Goal: Task Accomplishment & Management: Use online tool/utility

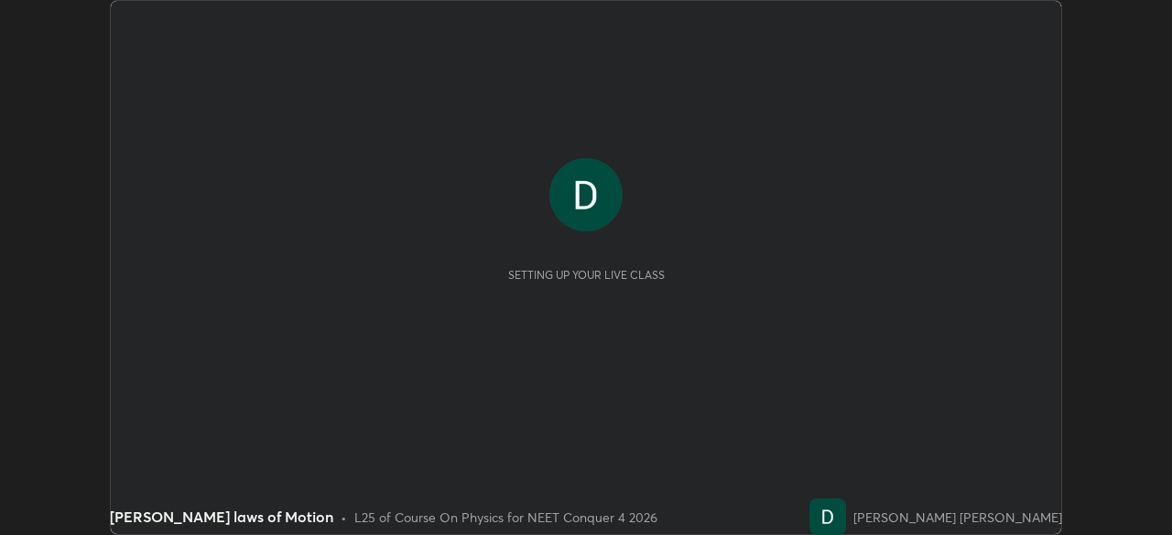
scroll to position [535, 1171]
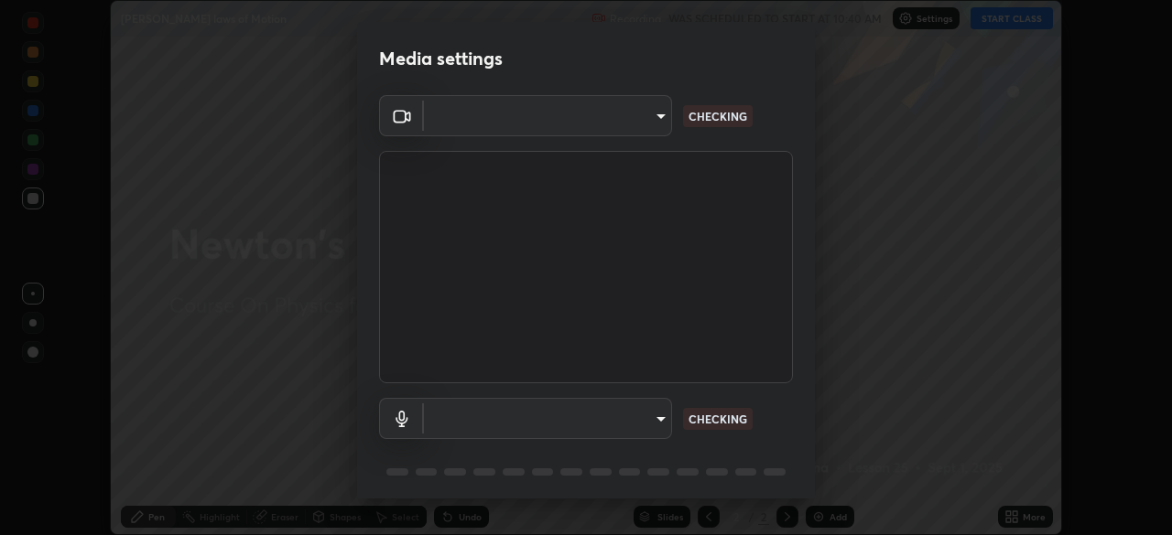
click at [1021, 524] on div "Media settings ​ CHECKING ​ CHECKING 1 / 5 Next" at bounding box center [586, 267] width 1172 height 535
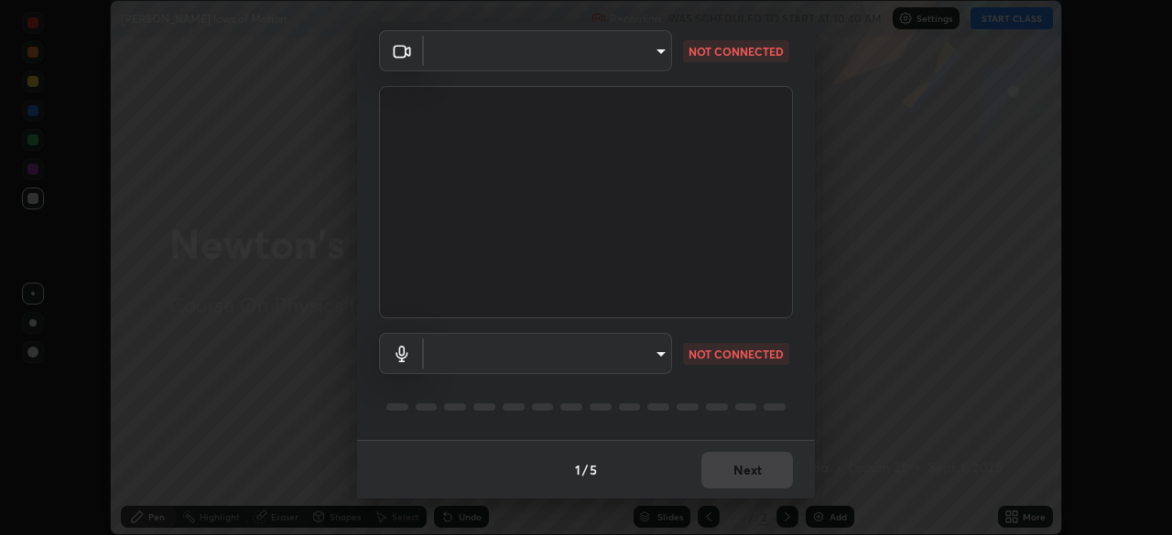
type input "5607bcfbd967db3bf5f76de58c8b00fc12754f2471884d1aaf72f2f6a5703857"
type input "default"
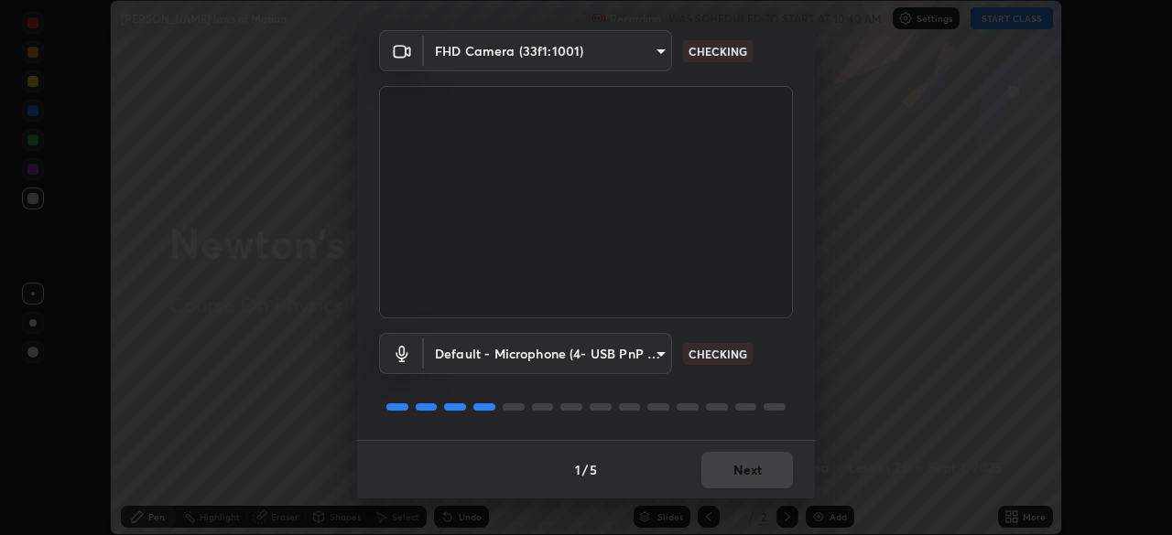
click at [733, 424] on div "Default - Microphone (4- USB PnP Sound Device) (08bb:2902) default CHECKING" at bounding box center [586, 380] width 414 height 122
click at [731, 420] on div "Default - Microphone (4- USB PnP Sound Device) (08bb:2902) default CHECKING" at bounding box center [586, 380] width 414 height 122
click at [730, 426] on div "Default - Microphone (4- USB PnP Sound Device) (08bb:2902) default CHECKING" at bounding box center [586, 380] width 414 height 122
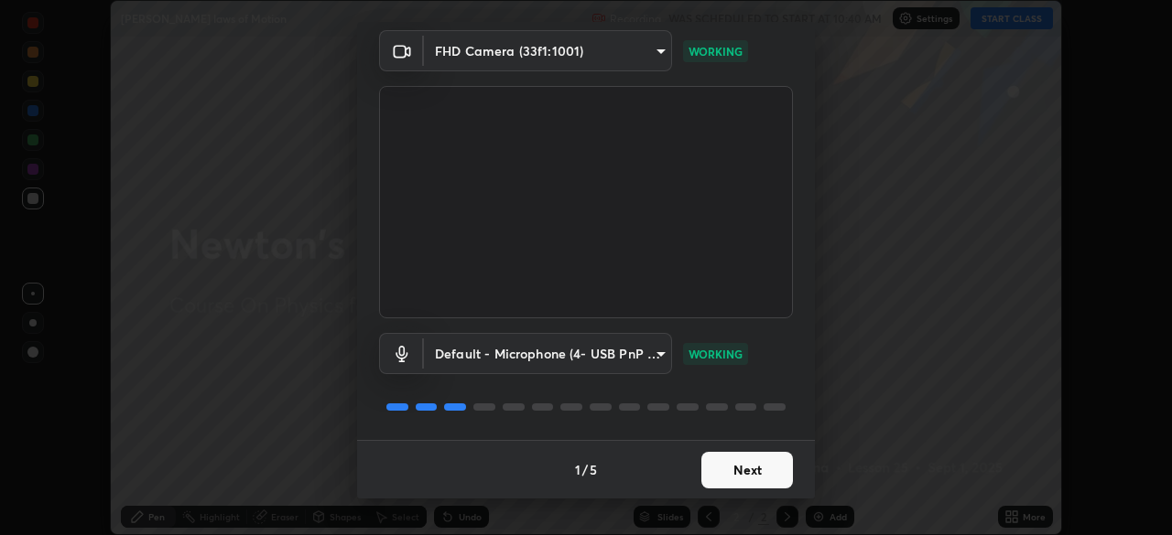
click at [719, 477] on button "Next" at bounding box center [747, 470] width 92 height 37
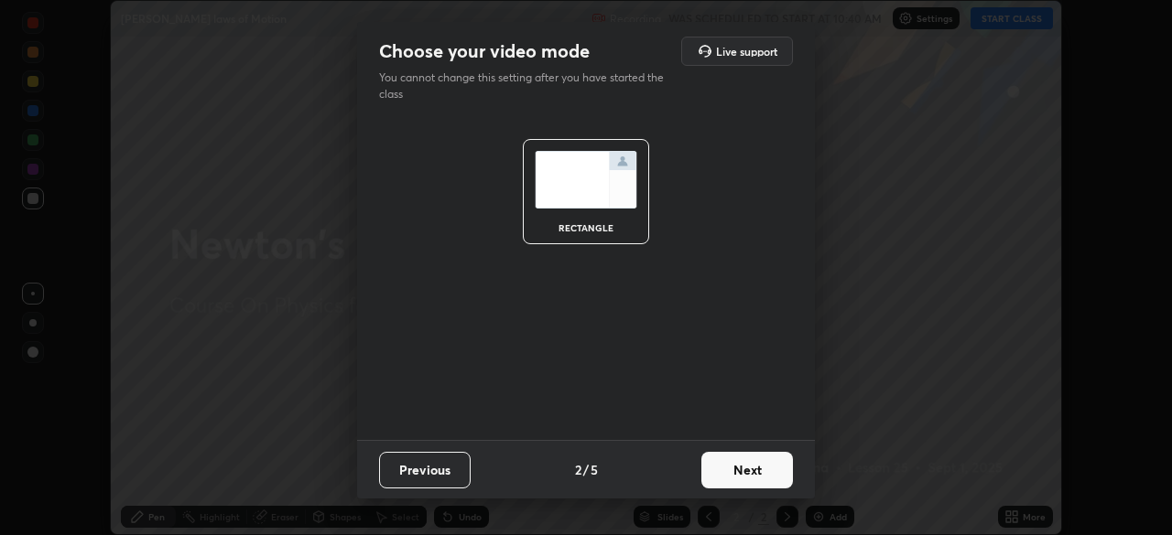
scroll to position [0, 0]
click at [729, 470] on button "Next" at bounding box center [747, 470] width 92 height 37
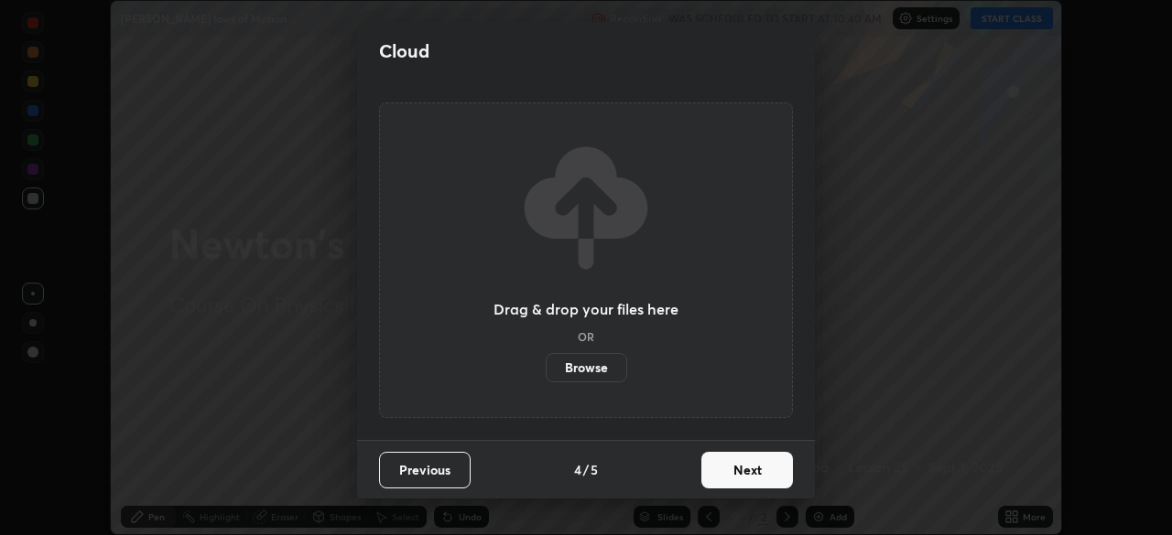
click at [732, 464] on button "Next" at bounding box center [747, 470] width 92 height 37
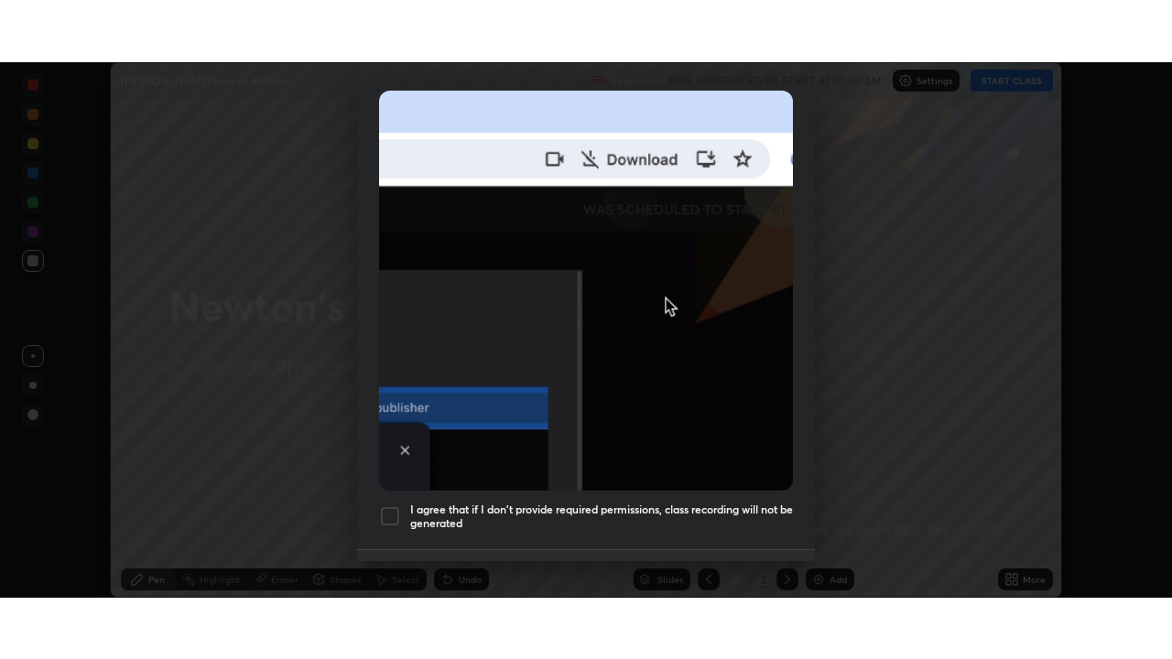
scroll to position [438, 0]
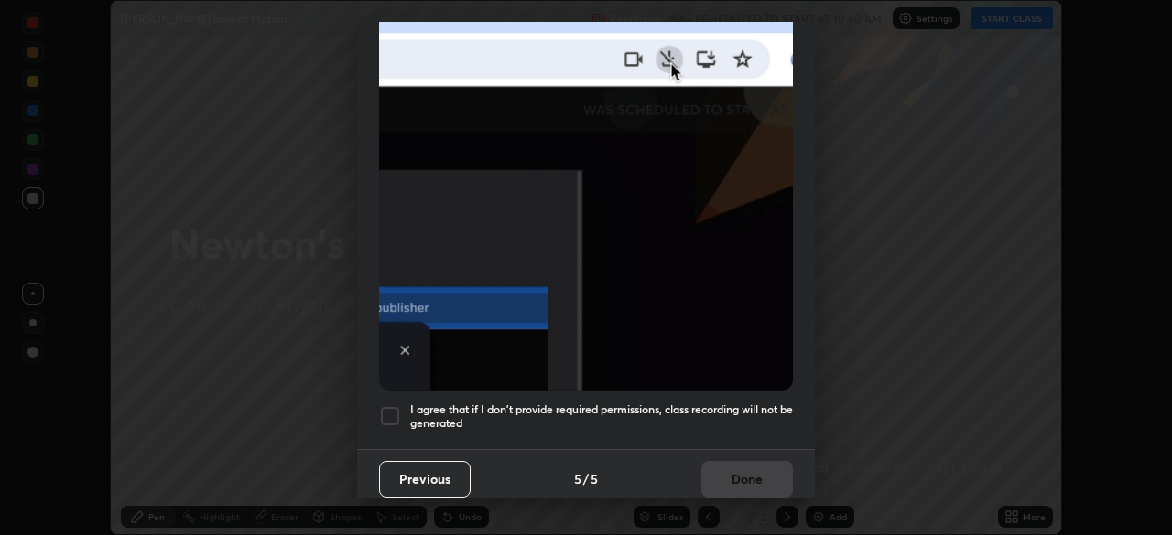
click at [392, 406] on div at bounding box center [390, 417] width 22 height 22
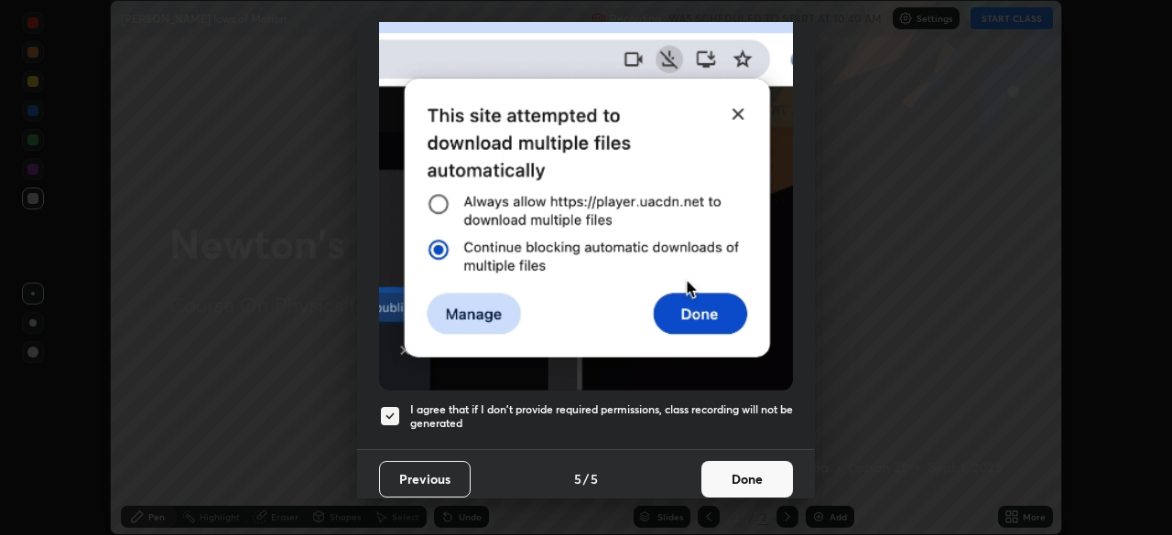
click at [724, 461] on button "Done" at bounding box center [747, 479] width 92 height 37
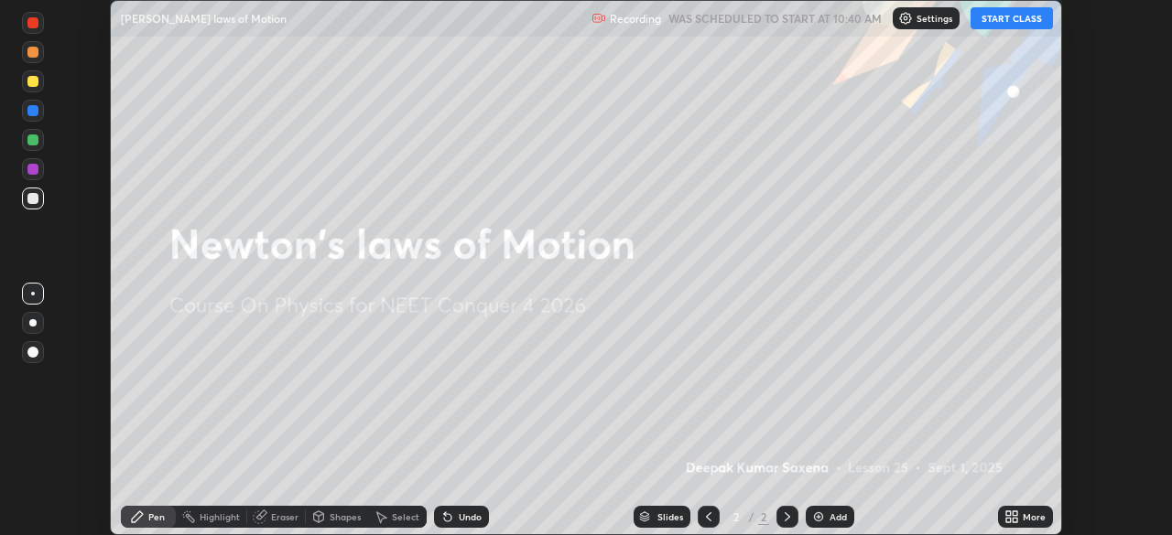
click at [1005, 517] on icon at bounding box center [1011, 517] width 15 height 15
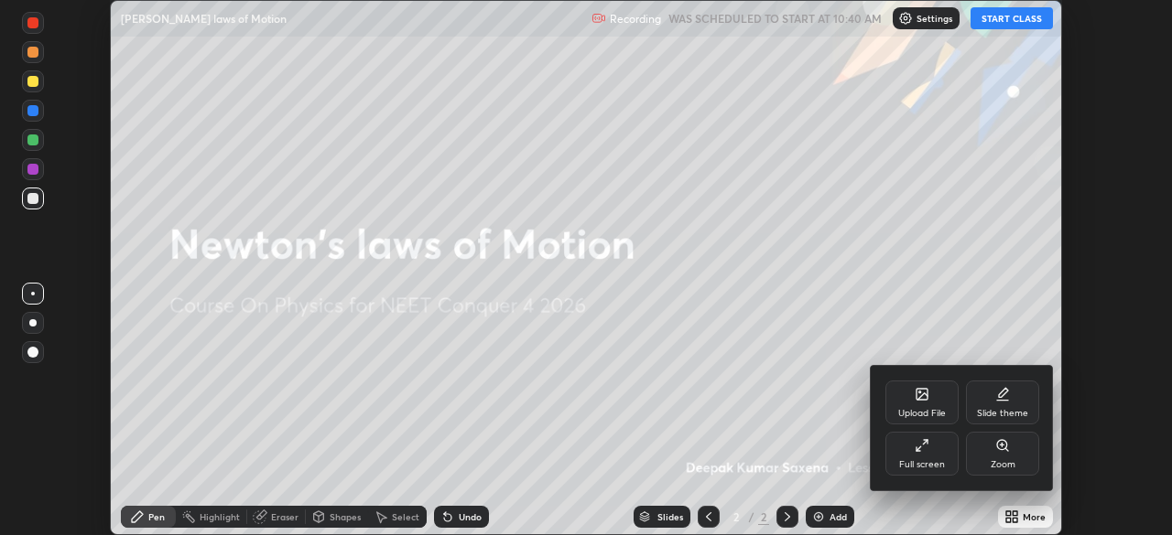
click at [931, 450] on div "Full screen" at bounding box center [921, 454] width 73 height 44
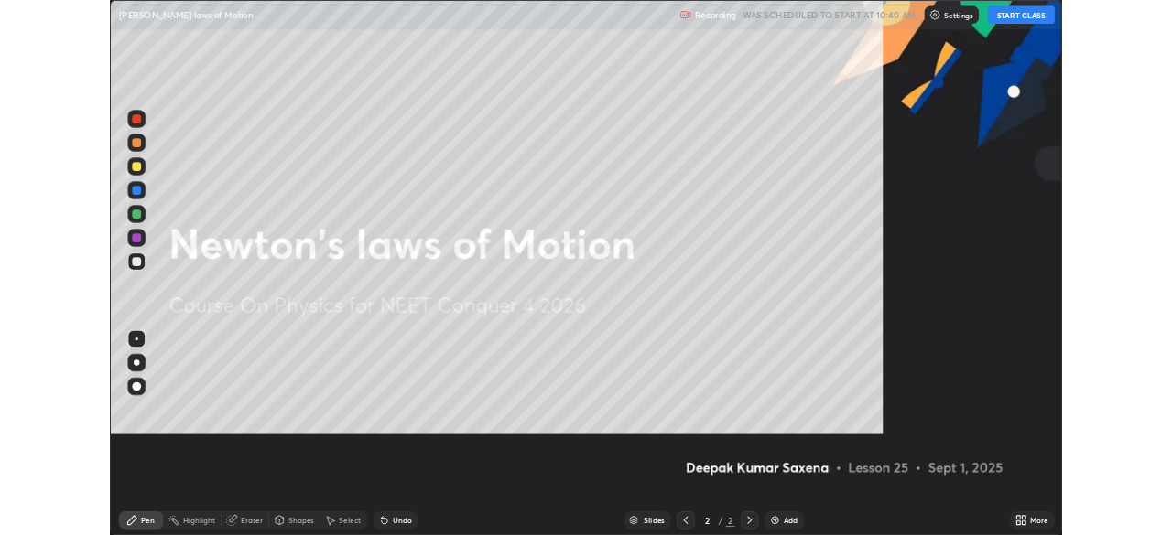
scroll to position [659, 1172]
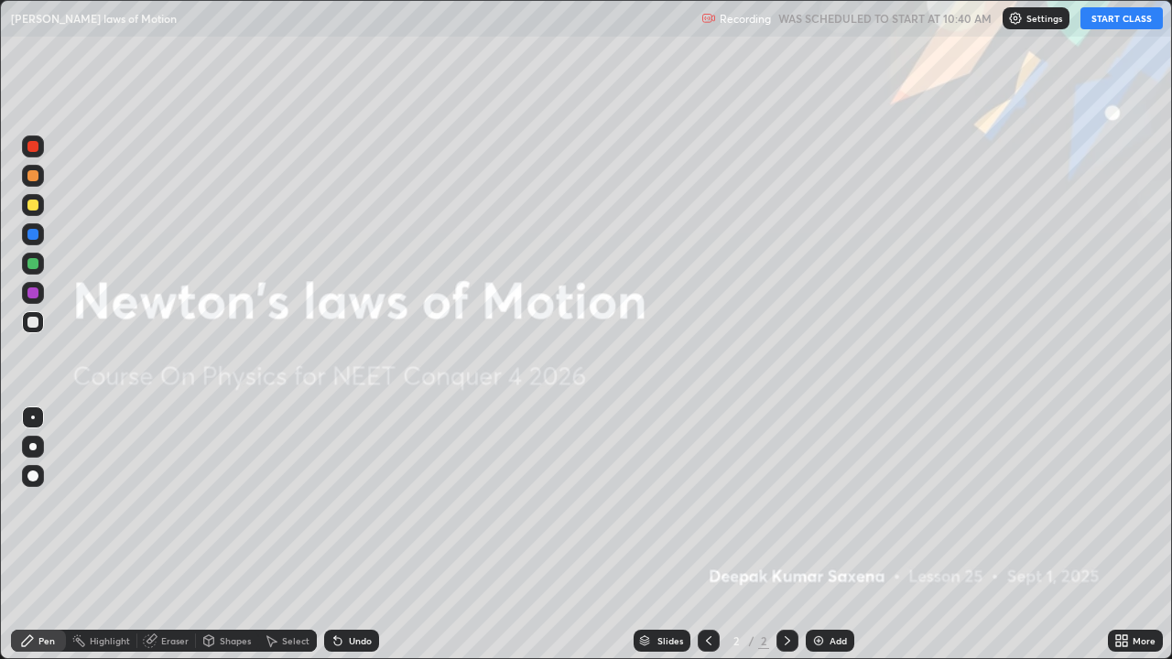
click at [1103, 20] on button "START CLASS" at bounding box center [1121, 18] width 82 height 22
click at [825, 535] on div "Add" at bounding box center [830, 641] width 49 height 22
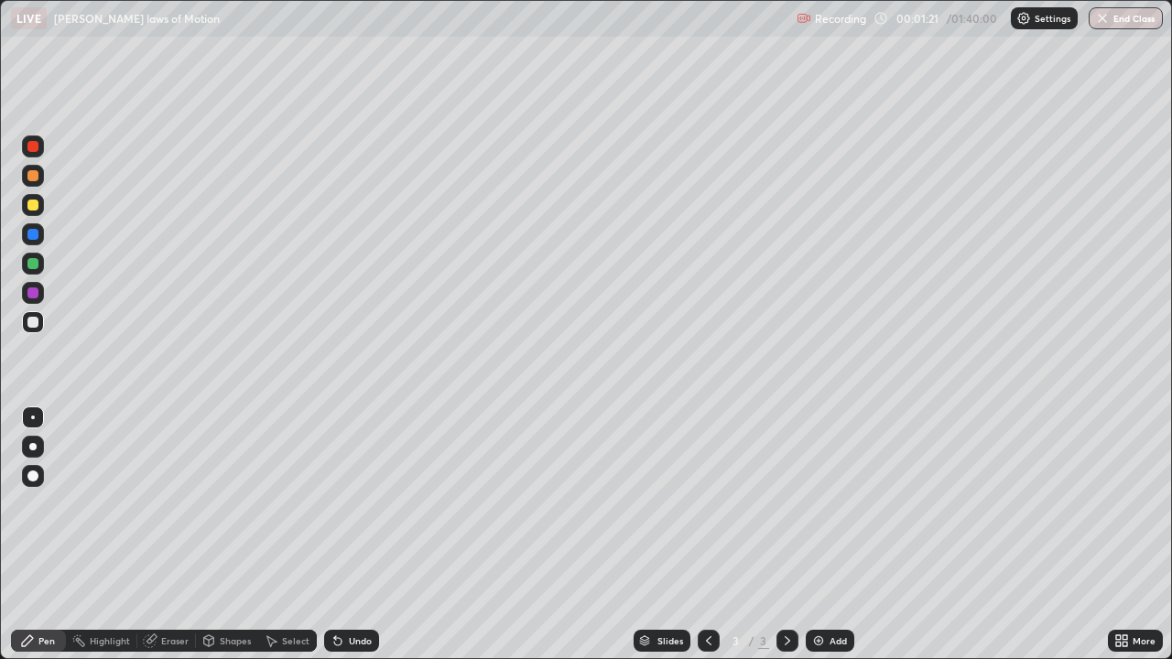
click at [215, 535] on div "Shapes" at bounding box center [227, 641] width 62 height 22
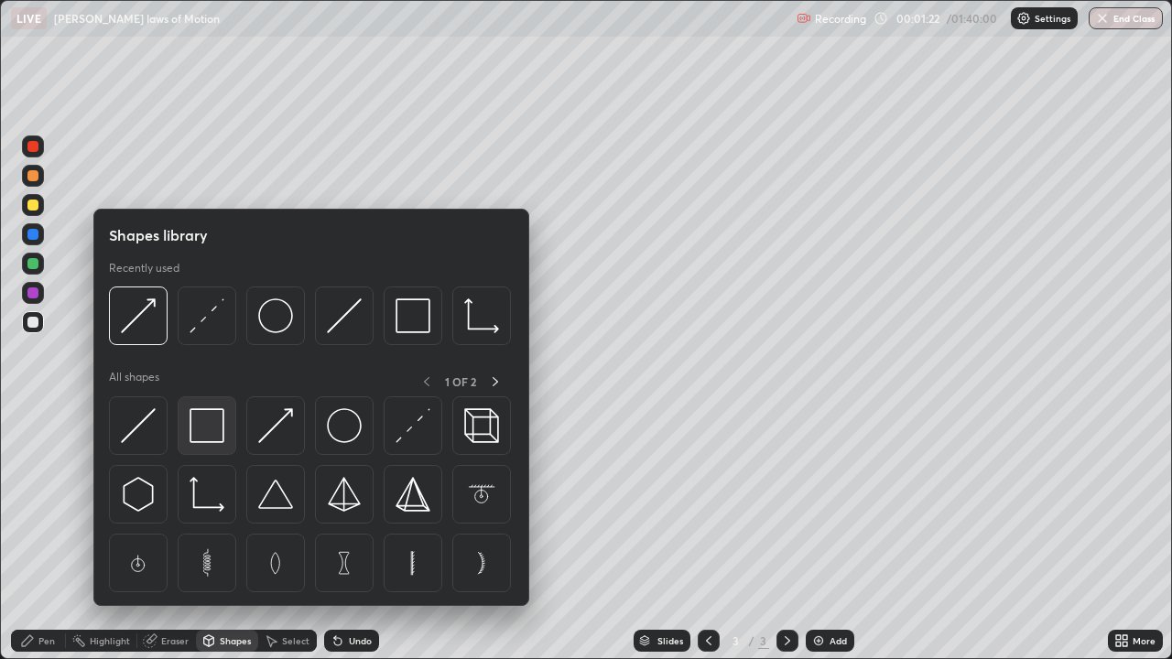
click at [202, 425] on img at bounding box center [206, 425] width 35 height 35
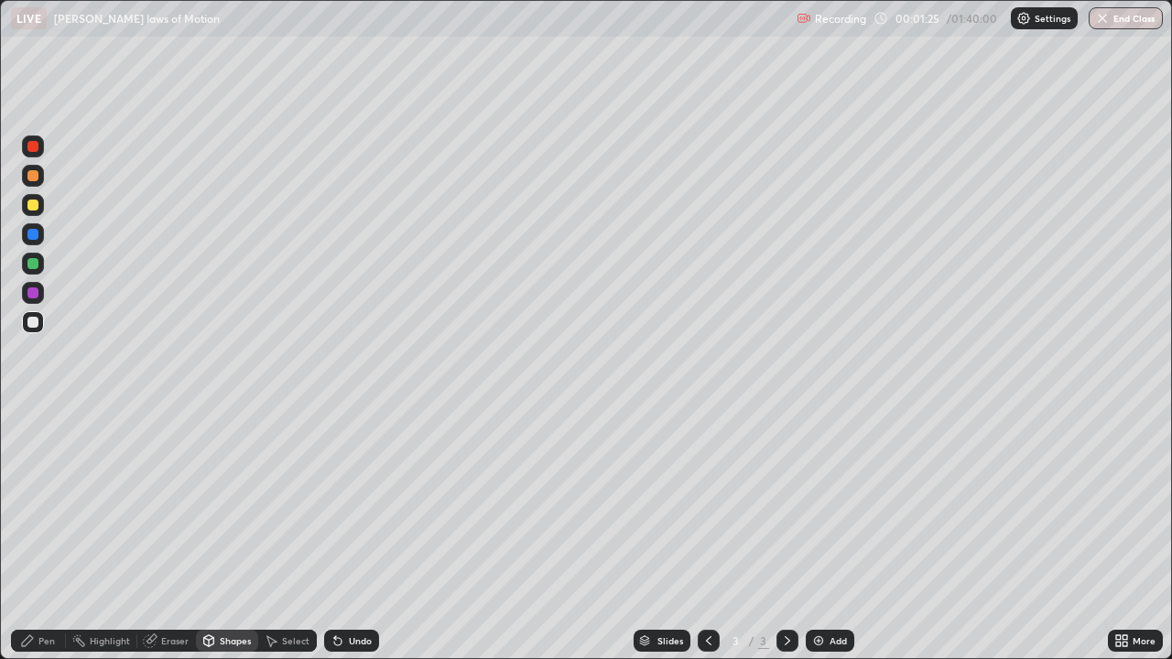
click at [40, 535] on div "Pen" at bounding box center [46, 640] width 16 height 9
click at [825, 535] on div "Add" at bounding box center [830, 641] width 49 height 22
click at [222, 535] on div "Shapes" at bounding box center [235, 640] width 31 height 9
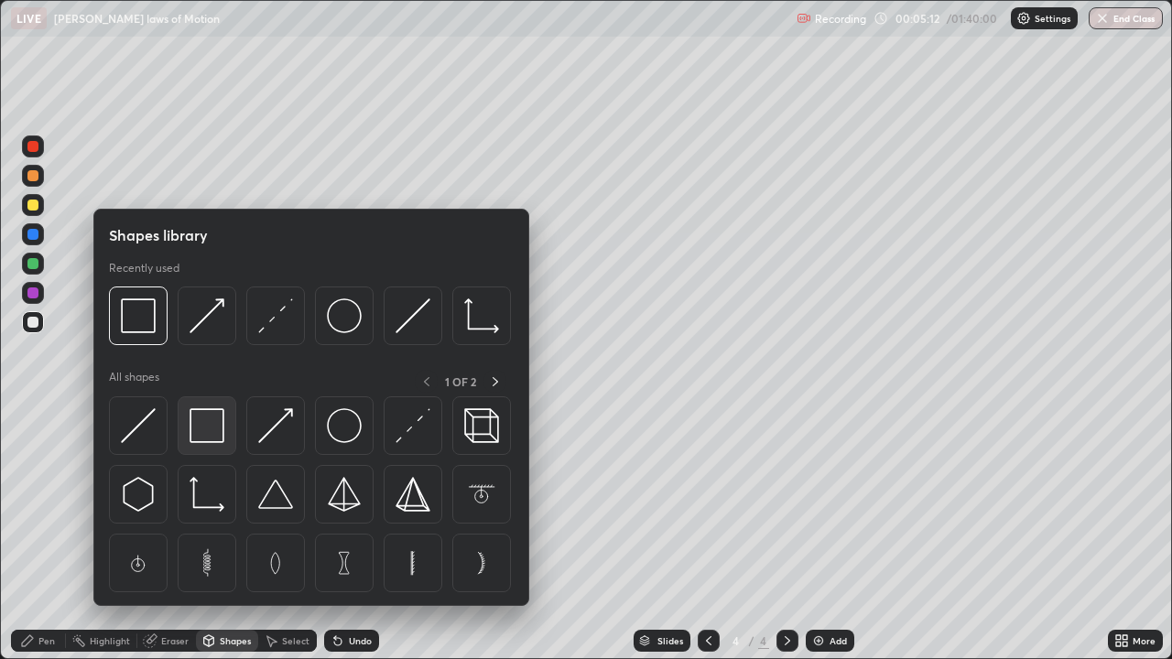
click at [212, 418] on img at bounding box center [206, 425] width 35 height 35
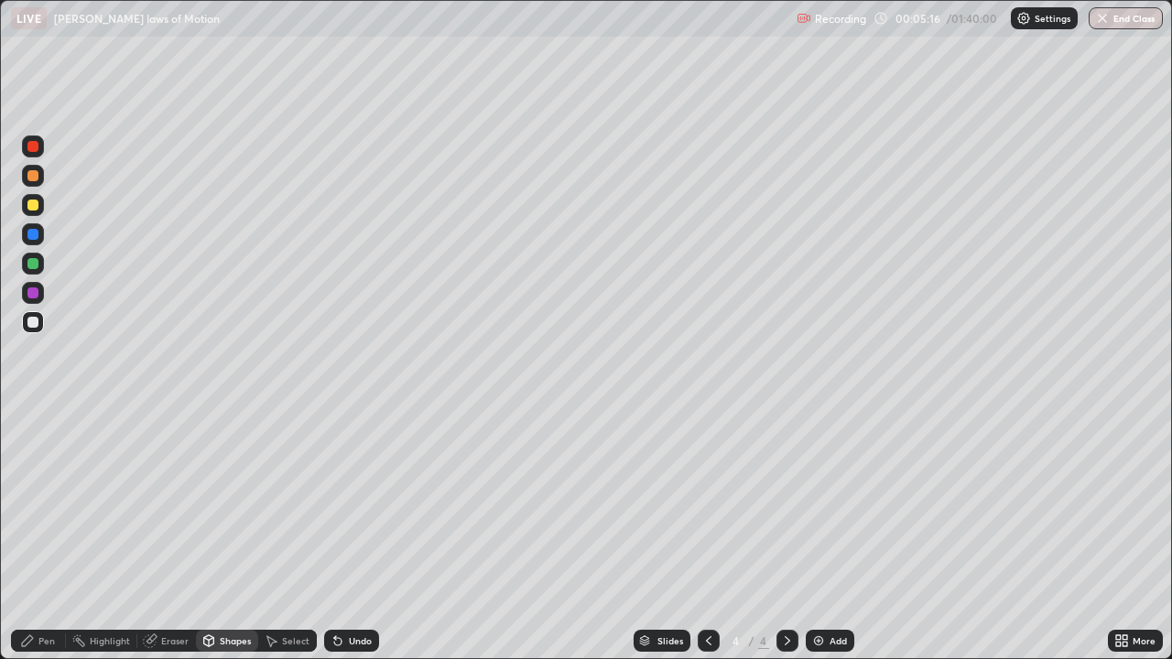
click at [42, 535] on div "Pen" at bounding box center [38, 641] width 55 height 22
click at [36, 212] on div at bounding box center [33, 205] width 22 height 22
click at [360, 535] on div "Undo" at bounding box center [360, 640] width 23 height 9
click at [233, 535] on div "Shapes" at bounding box center [227, 641] width 62 height 22
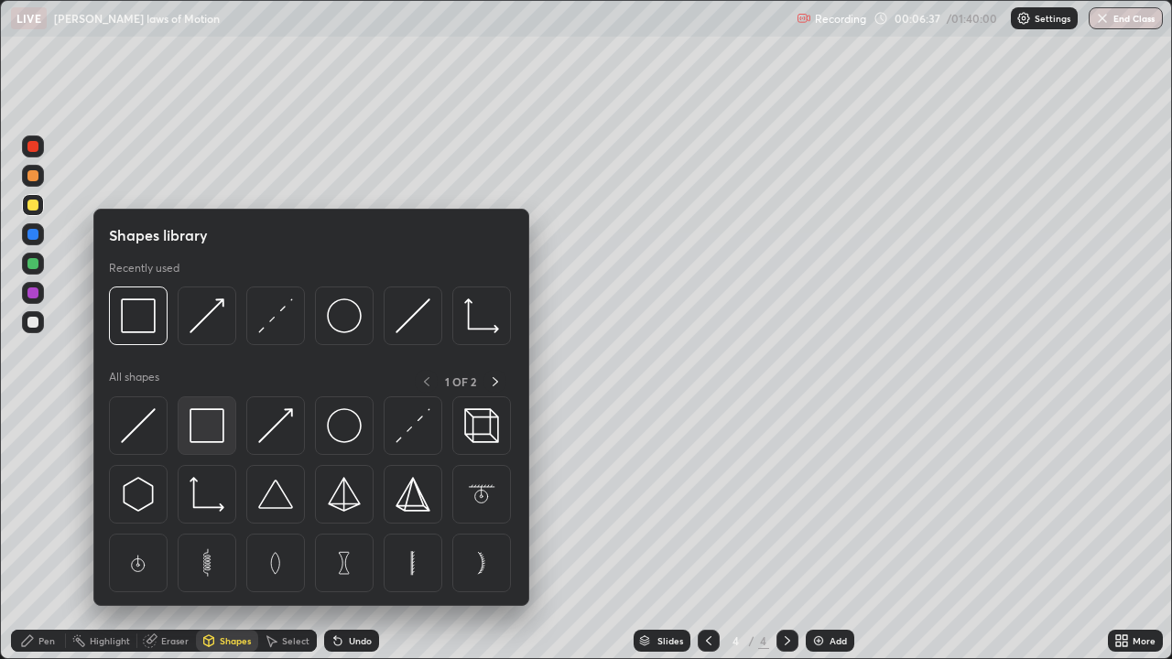
click at [211, 423] on img at bounding box center [206, 425] width 35 height 35
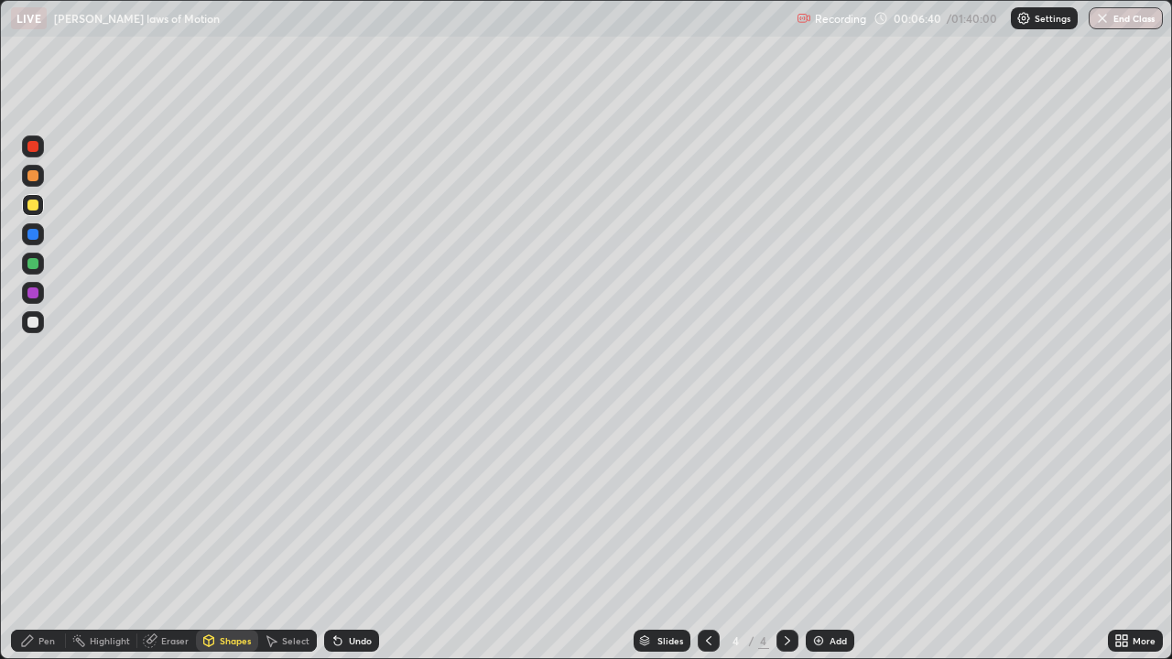
click at [54, 535] on div "Pen" at bounding box center [46, 640] width 16 height 9
click at [352, 535] on div "Undo" at bounding box center [360, 640] width 23 height 9
click at [826, 535] on div "Add" at bounding box center [830, 641] width 49 height 22
click at [231, 535] on div "Shapes" at bounding box center [227, 641] width 62 height 22
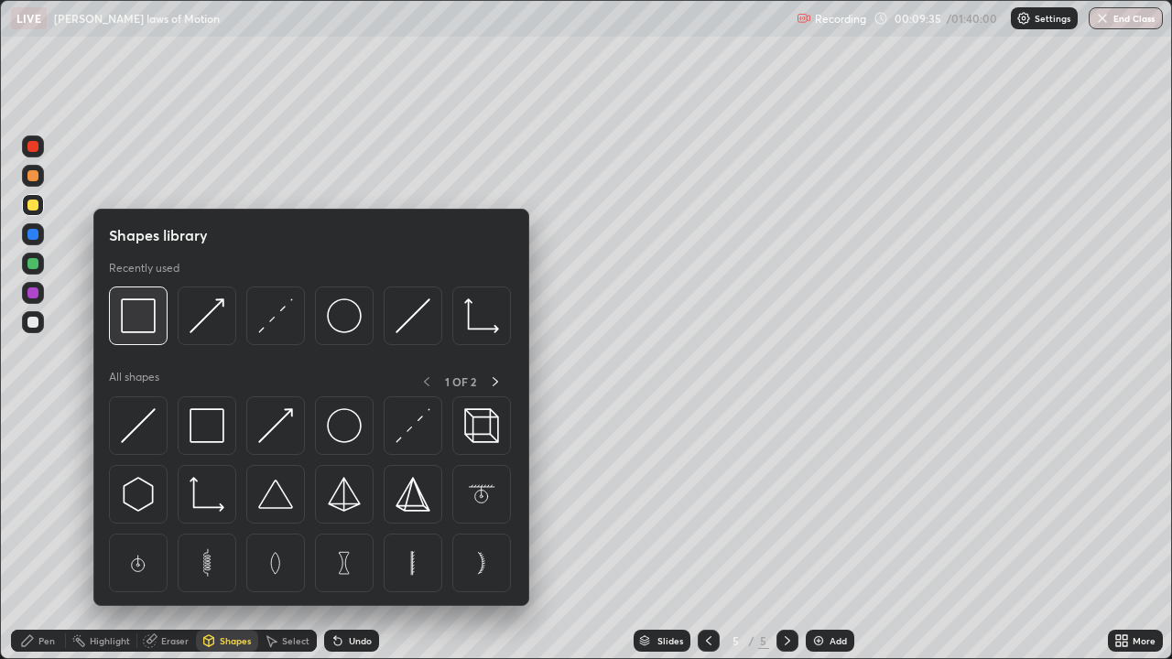
click at [141, 331] on img at bounding box center [138, 315] width 35 height 35
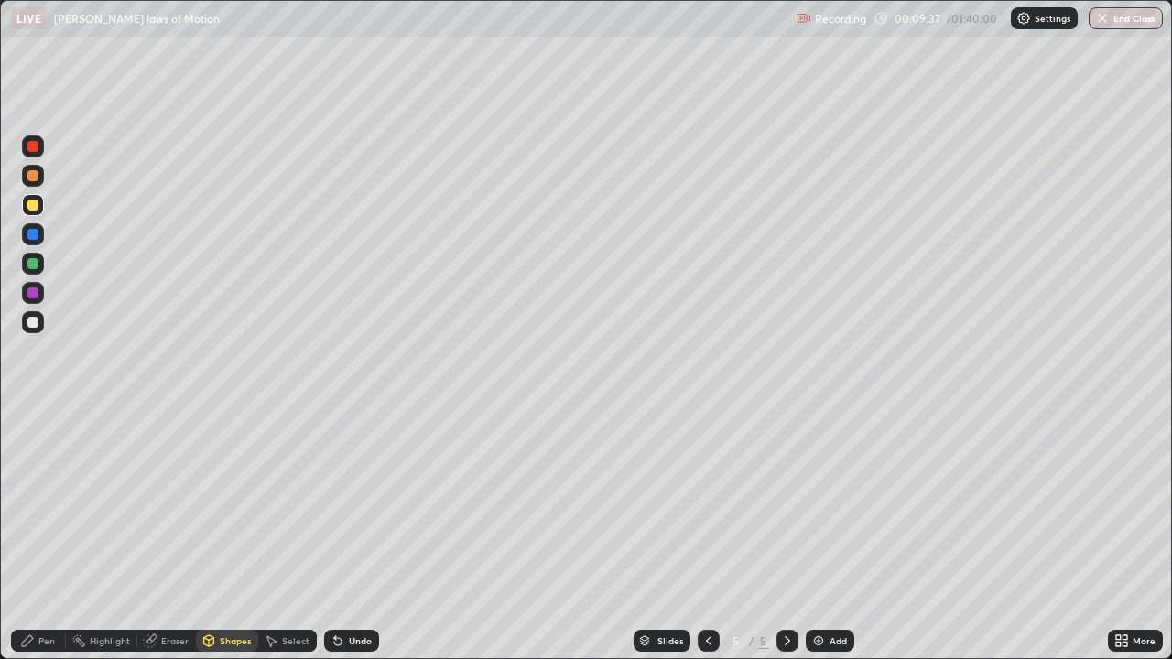
click at [49, 535] on div "Pen" at bounding box center [38, 641] width 55 height 22
click at [352, 535] on div "Undo" at bounding box center [360, 640] width 23 height 9
click at [352, 535] on div "Undo" at bounding box center [351, 641] width 55 height 22
click at [705, 535] on icon at bounding box center [708, 640] width 15 height 15
click at [784, 535] on icon at bounding box center [787, 640] width 15 height 15
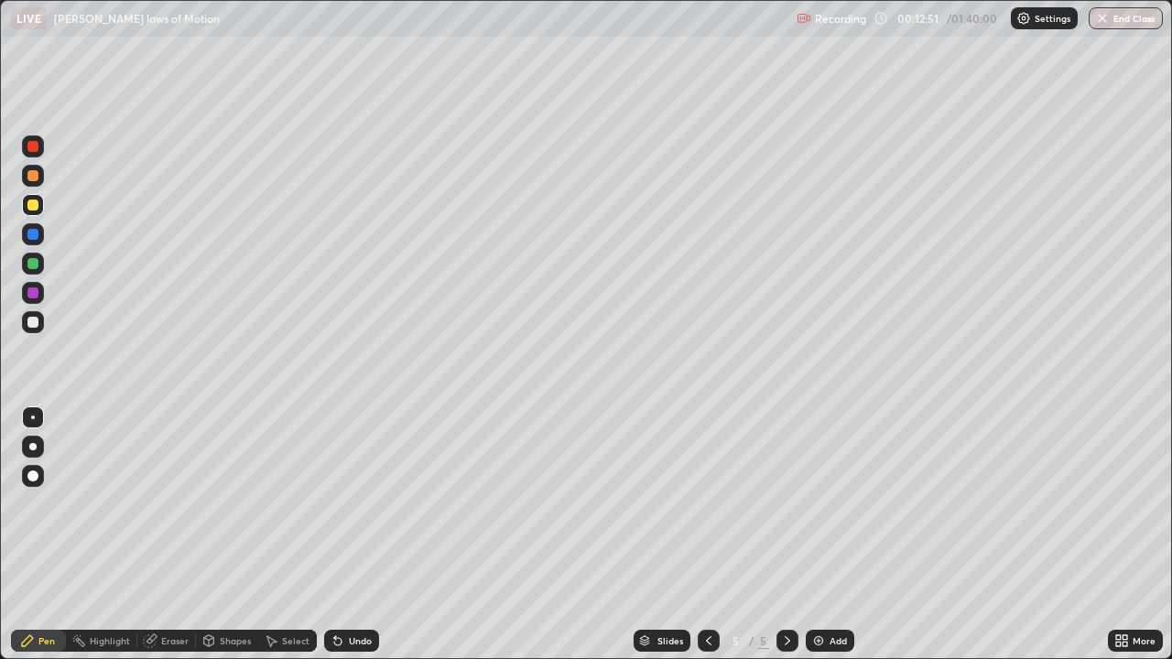
click at [829, 535] on div "Add" at bounding box center [837, 640] width 17 height 9
click at [221, 535] on div "Shapes" at bounding box center [235, 640] width 31 height 9
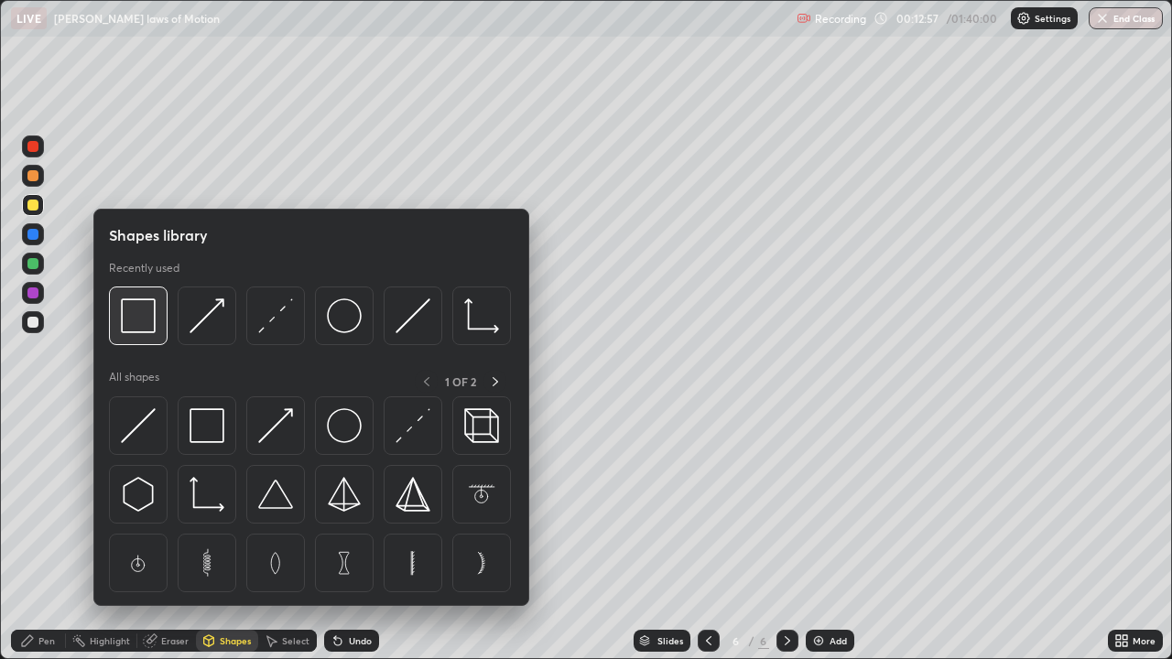
click at [149, 323] on img at bounding box center [138, 315] width 35 height 35
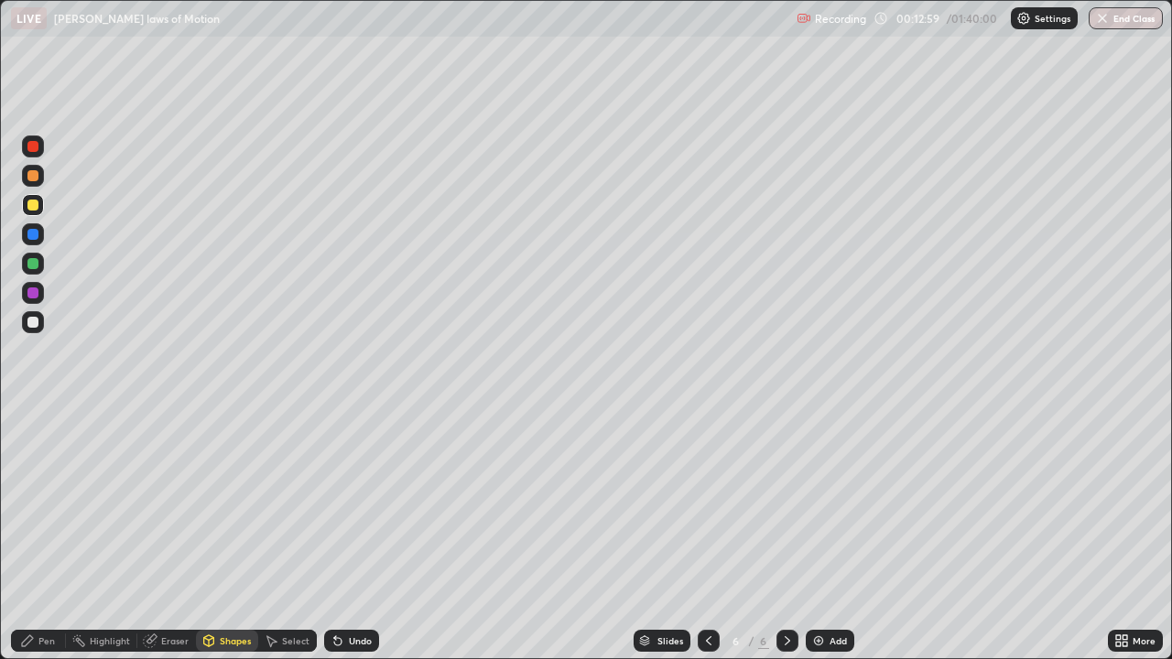
click at [45, 535] on div "Pen" at bounding box center [46, 640] width 16 height 9
click at [28, 321] on div at bounding box center [32, 322] width 11 height 11
click at [824, 535] on div "Add" at bounding box center [830, 641] width 49 height 22
click at [212, 535] on div "Shapes" at bounding box center [227, 640] width 62 height 37
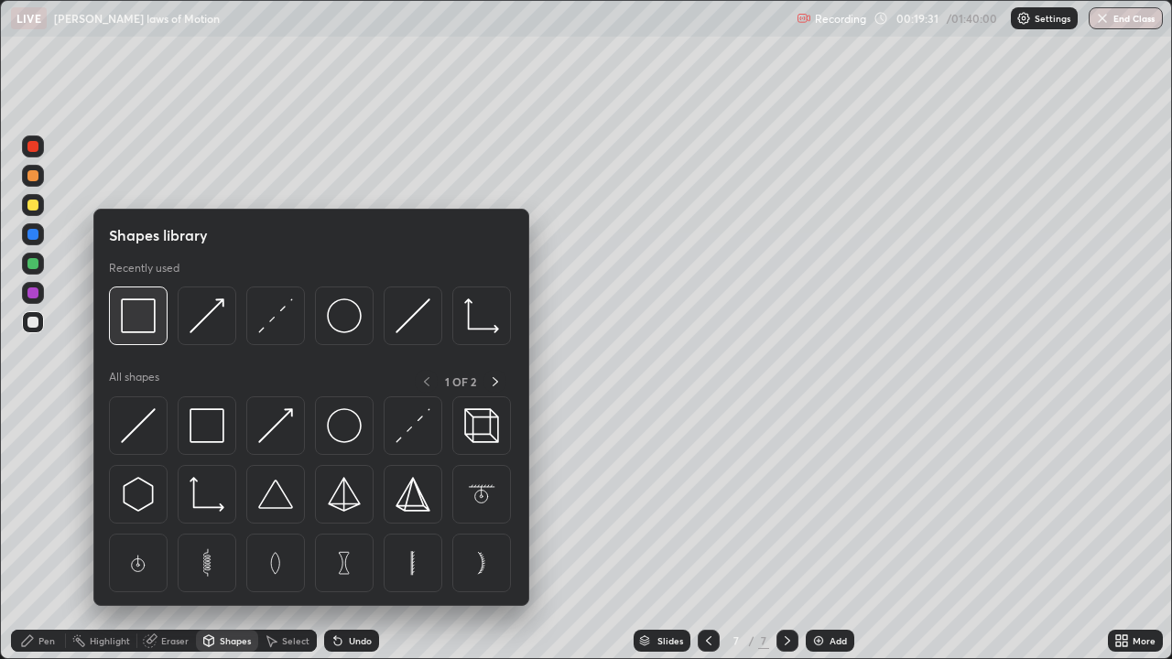
click at [149, 330] on img at bounding box center [138, 315] width 35 height 35
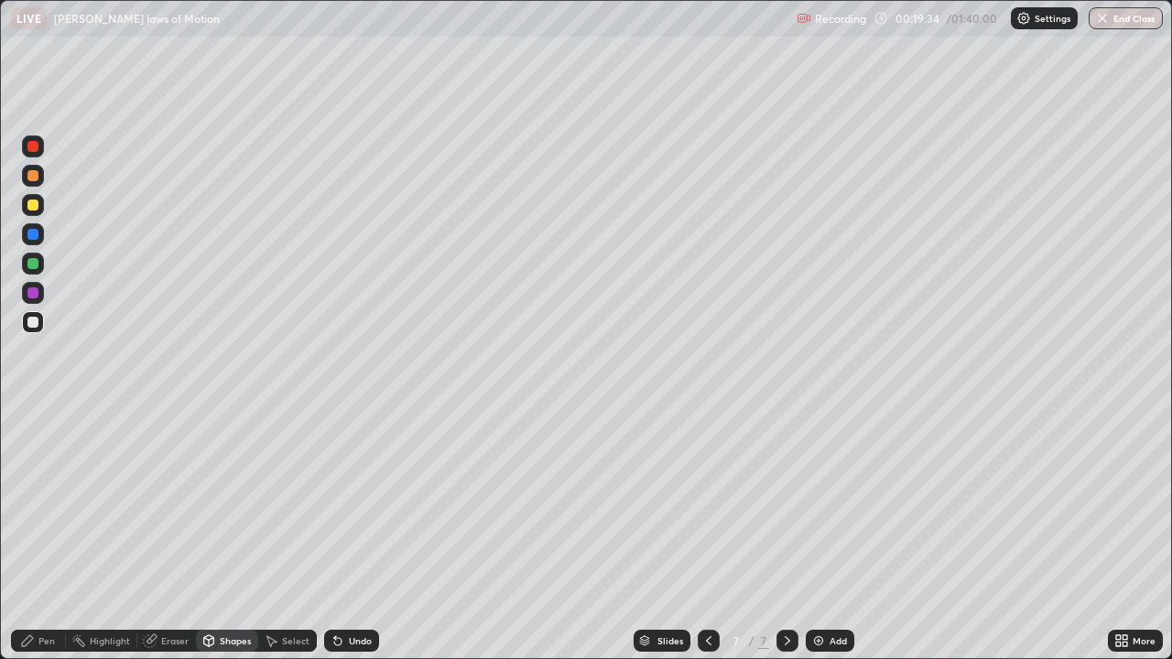
click at [230, 535] on div "Shapes" at bounding box center [235, 640] width 31 height 9
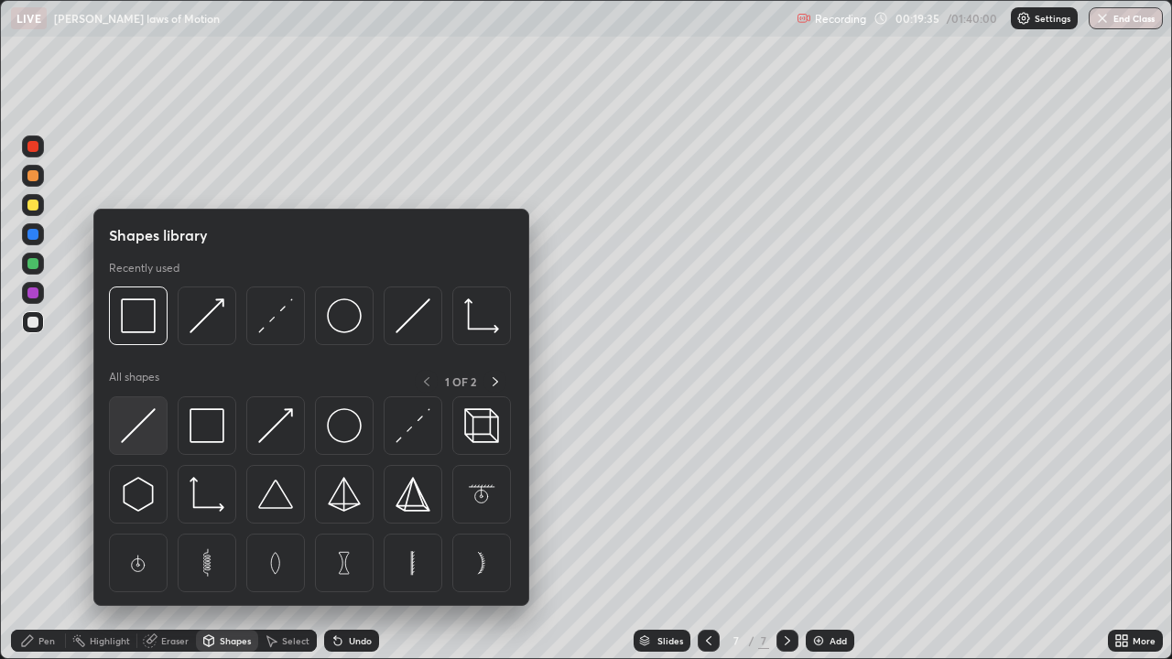
click at [154, 434] on img at bounding box center [138, 425] width 35 height 35
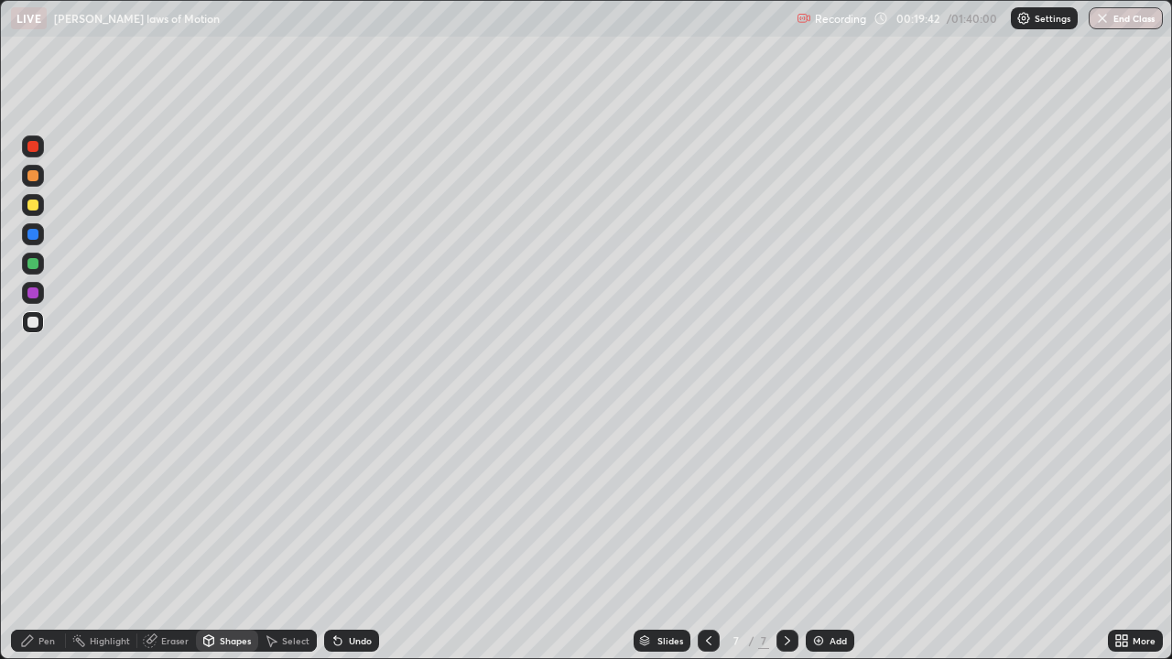
click at [39, 535] on div "Pen" at bounding box center [46, 640] width 16 height 9
click at [32, 208] on div at bounding box center [32, 205] width 11 height 11
click at [832, 535] on div "Add" at bounding box center [837, 640] width 17 height 9
click at [234, 535] on div "Shapes" at bounding box center [235, 640] width 31 height 9
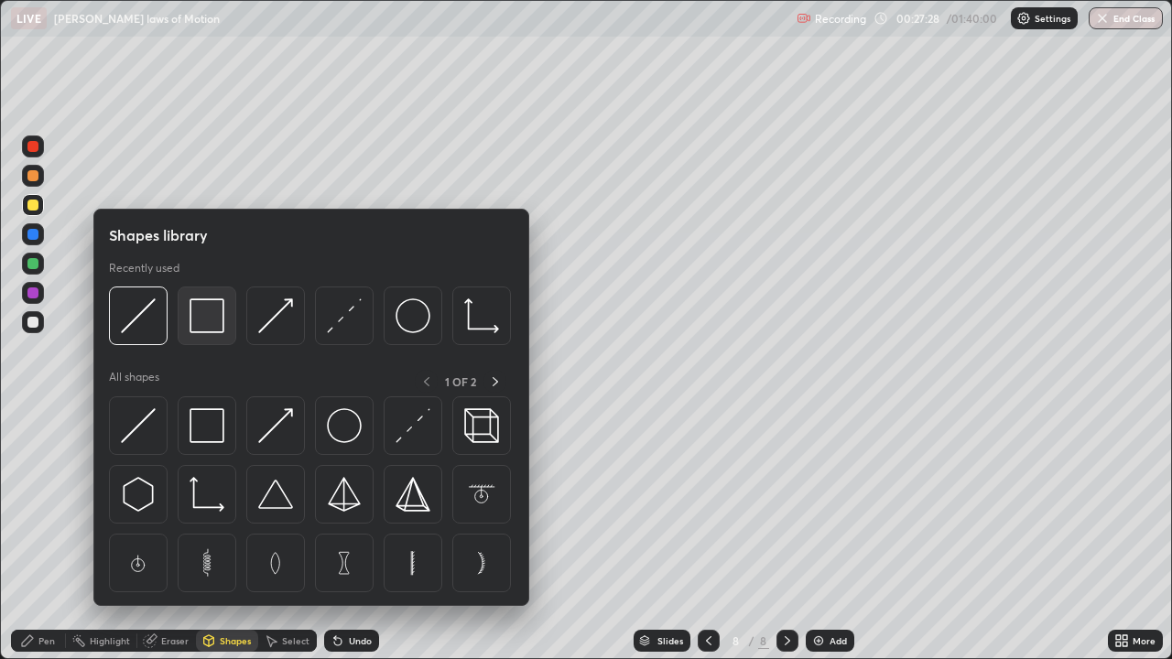
click at [216, 322] on img at bounding box center [206, 315] width 35 height 35
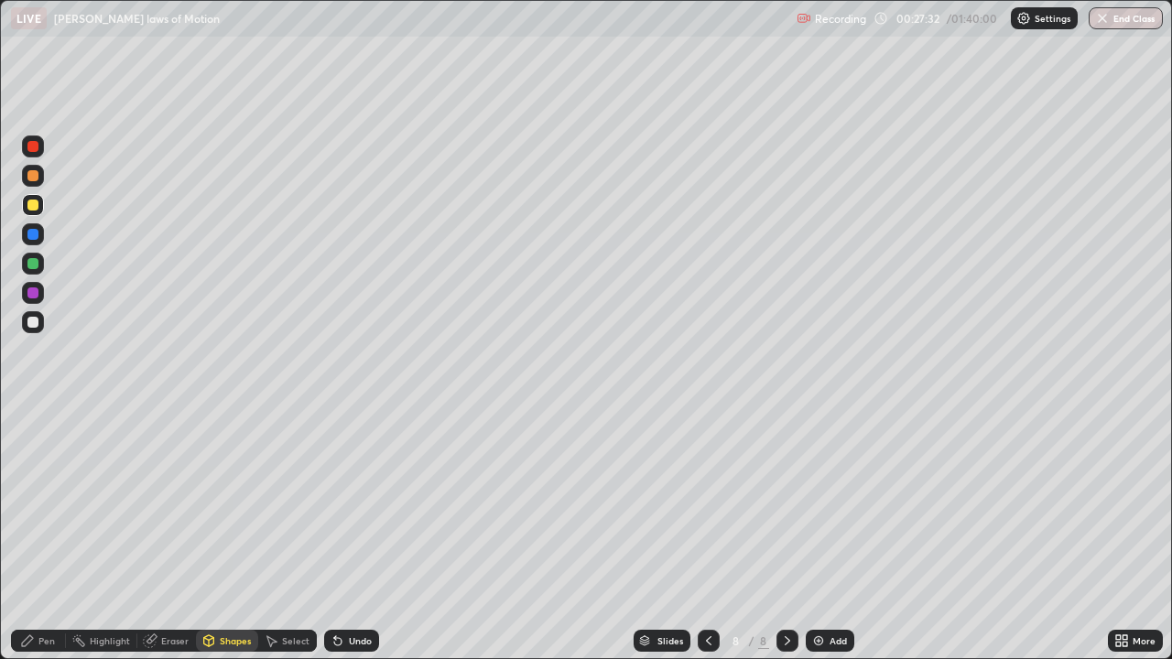
click at [354, 535] on div "Undo" at bounding box center [351, 641] width 55 height 22
click at [227, 535] on div "Shapes" at bounding box center [235, 640] width 31 height 9
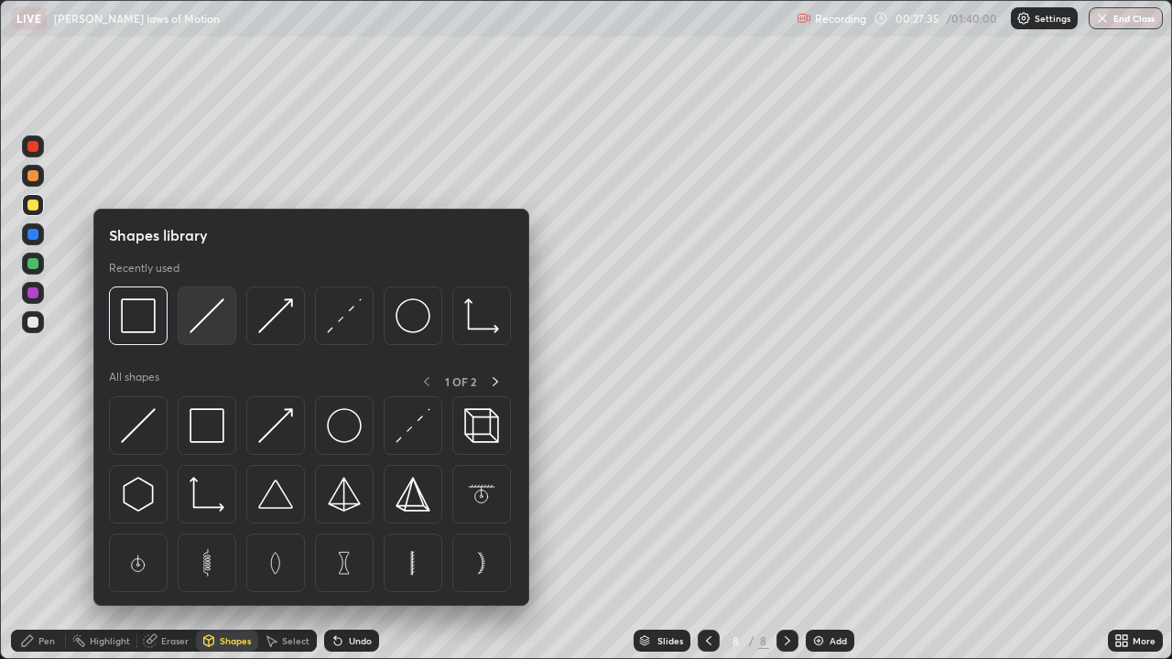
click at [203, 324] on img at bounding box center [206, 315] width 35 height 35
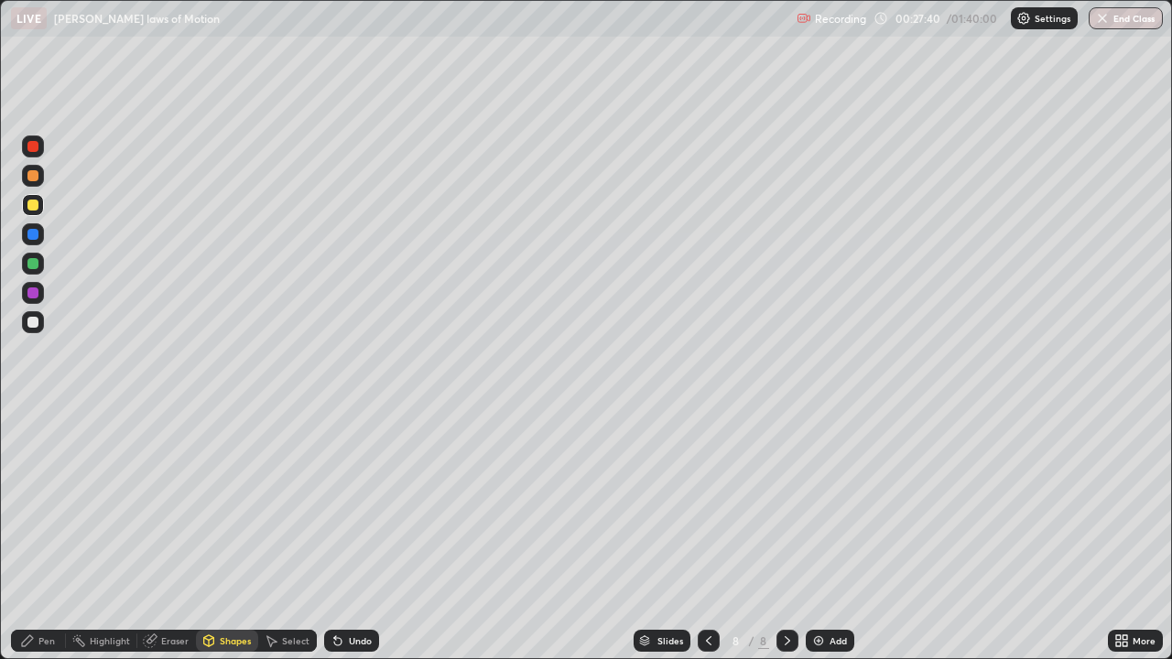
click at [49, 535] on div "Pen" at bounding box center [46, 640] width 16 height 9
click at [707, 535] on icon at bounding box center [708, 640] width 15 height 15
click at [708, 535] on div at bounding box center [709, 640] width 22 height 37
click at [708, 535] on div at bounding box center [709, 641] width 22 height 22
click at [820, 535] on img at bounding box center [818, 640] width 15 height 15
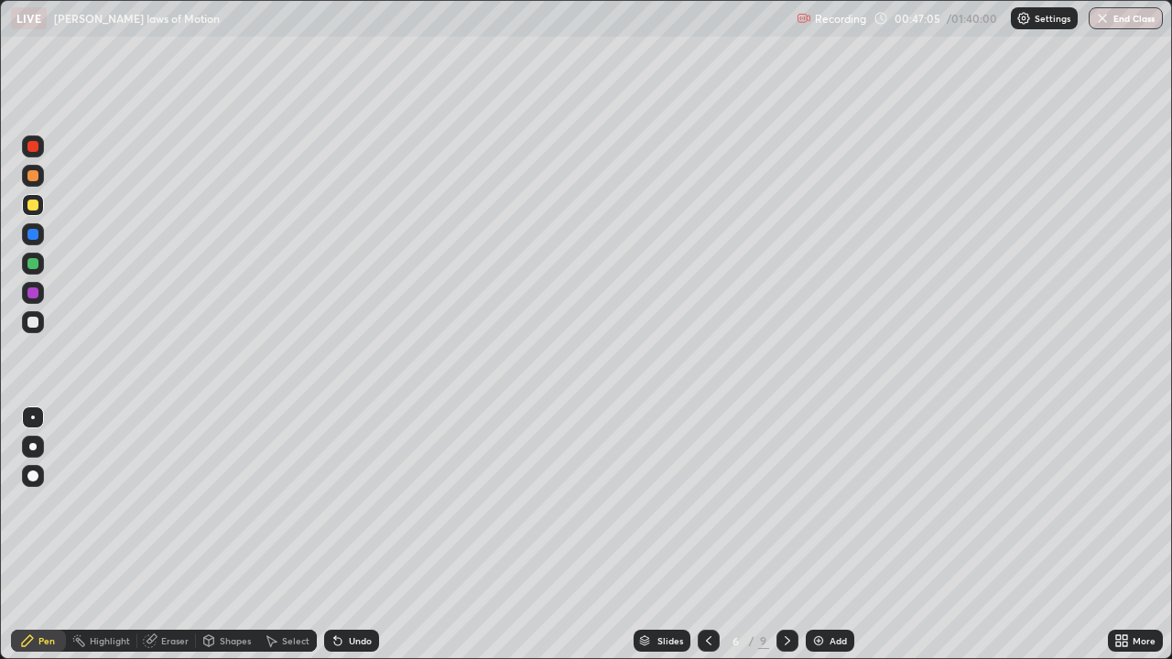
click at [827, 535] on div "Add" at bounding box center [830, 641] width 49 height 22
click at [29, 322] on div at bounding box center [32, 322] width 11 height 11
click at [168, 535] on div "Eraser" at bounding box center [174, 640] width 27 height 9
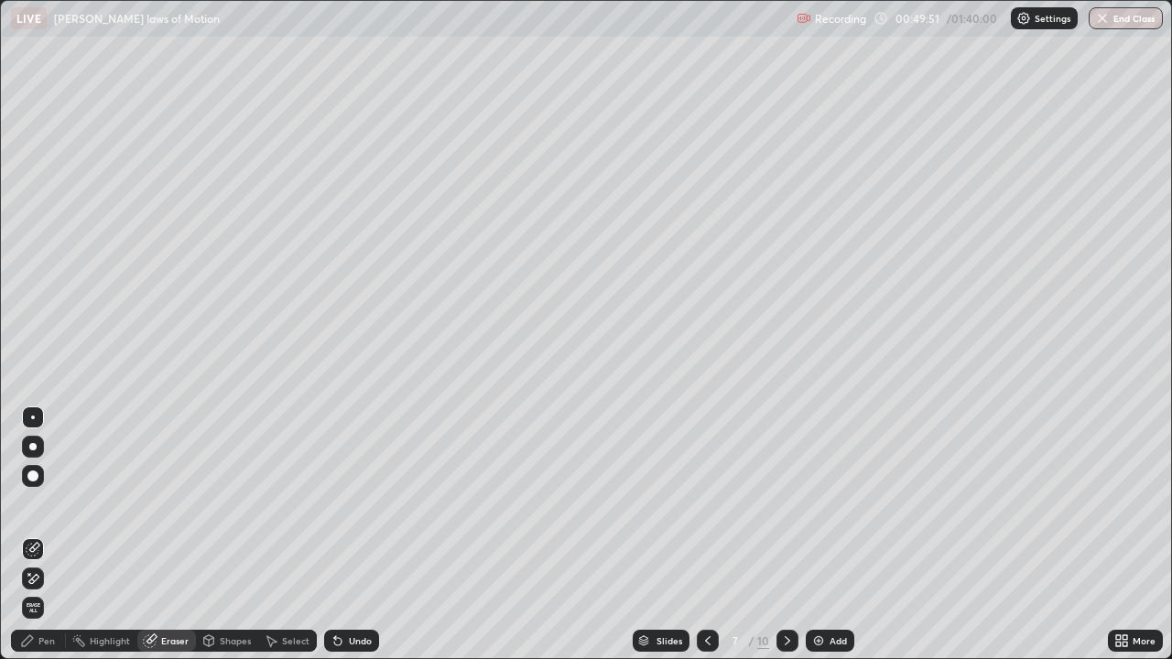
click at [37, 535] on div "Pen" at bounding box center [38, 641] width 55 height 22
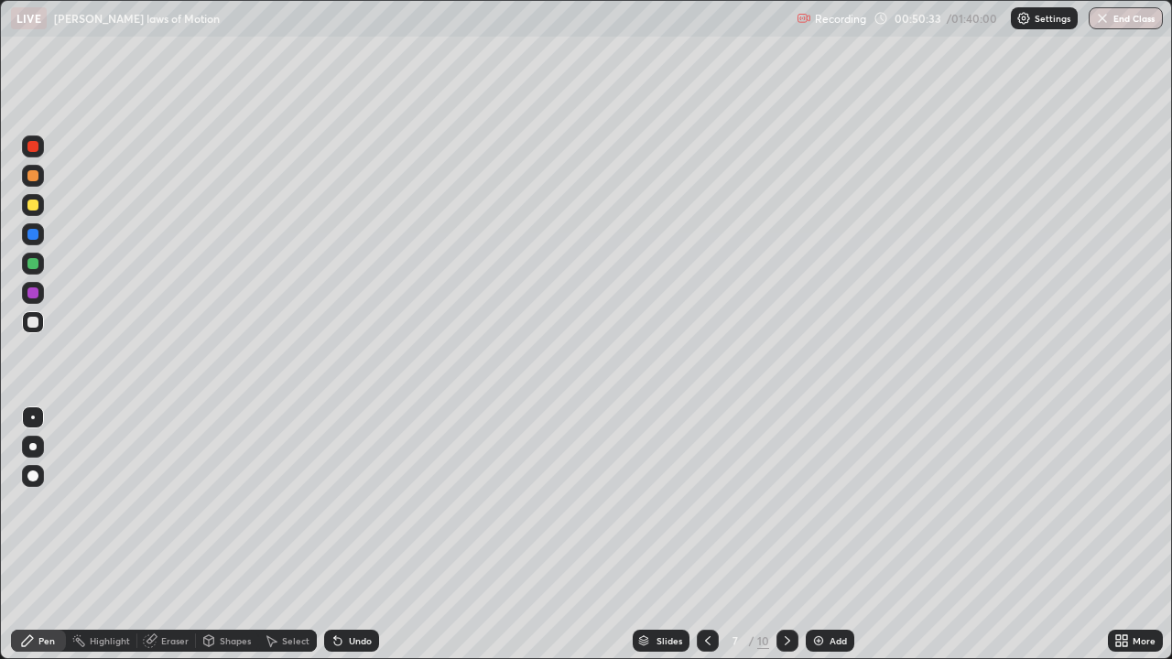
click at [158, 535] on div "Eraser" at bounding box center [166, 641] width 59 height 22
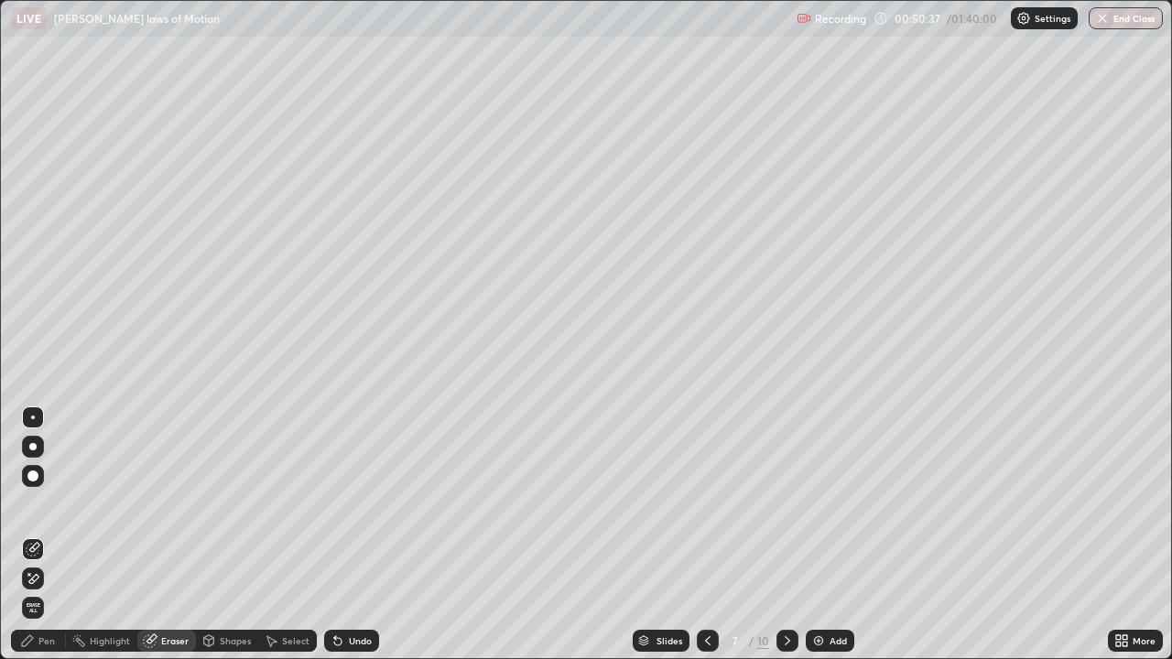
click at [27, 535] on icon at bounding box center [27, 640] width 15 height 15
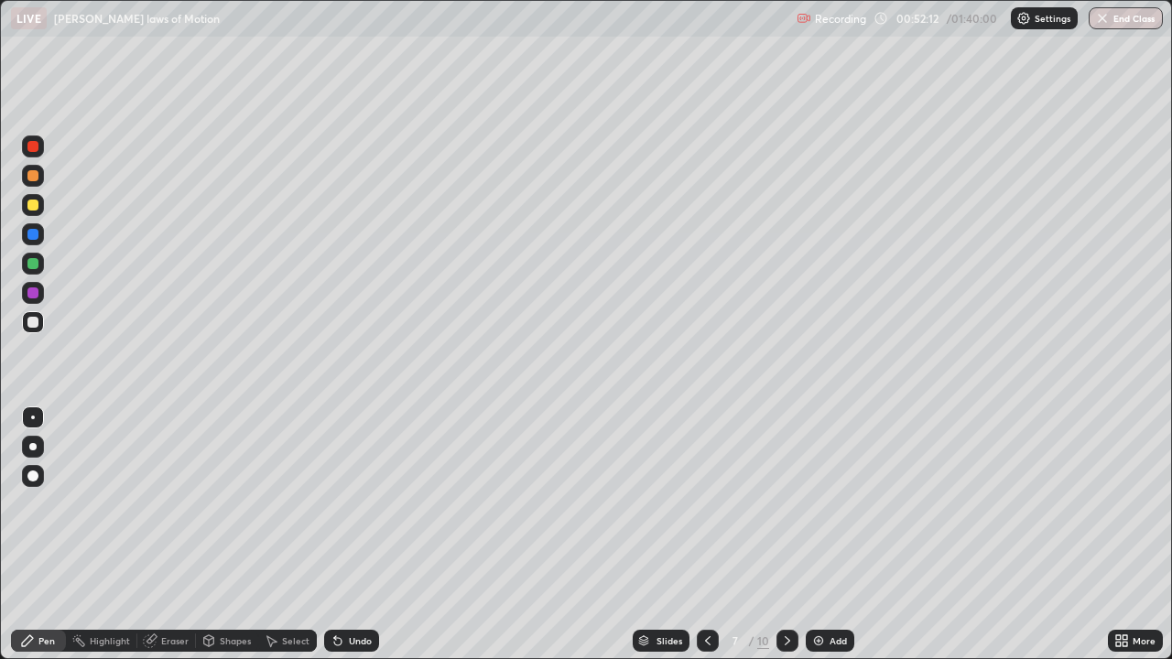
click at [345, 535] on div "Undo" at bounding box center [351, 641] width 55 height 22
click at [349, 535] on div "Undo" at bounding box center [360, 640] width 23 height 9
click at [350, 535] on div "Undo" at bounding box center [360, 640] width 23 height 9
click at [353, 535] on div "Undo" at bounding box center [360, 640] width 23 height 9
click at [829, 535] on div "Add" at bounding box center [837, 640] width 17 height 9
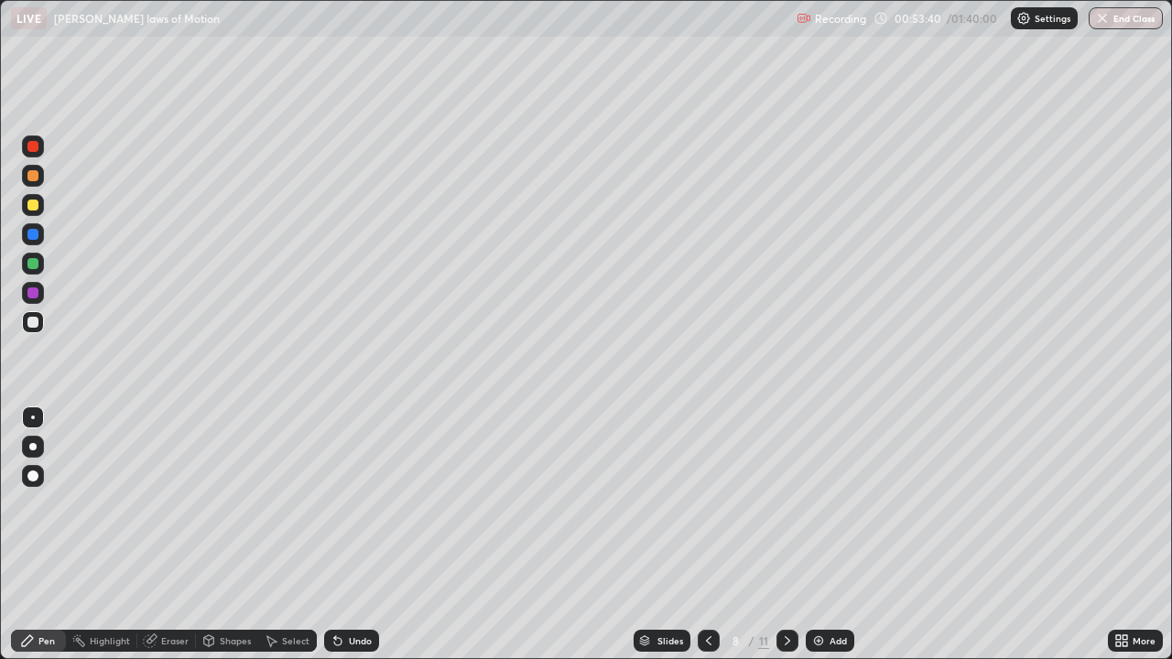
click at [35, 204] on div at bounding box center [32, 205] width 11 height 11
click at [54, 91] on div "Erase all" at bounding box center [33, 330] width 44 height 586
click at [49, 77] on div "Erase all" at bounding box center [33, 330] width 44 height 586
click at [29, 320] on div at bounding box center [32, 322] width 11 height 11
click at [30, 203] on div at bounding box center [32, 205] width 11 height 11
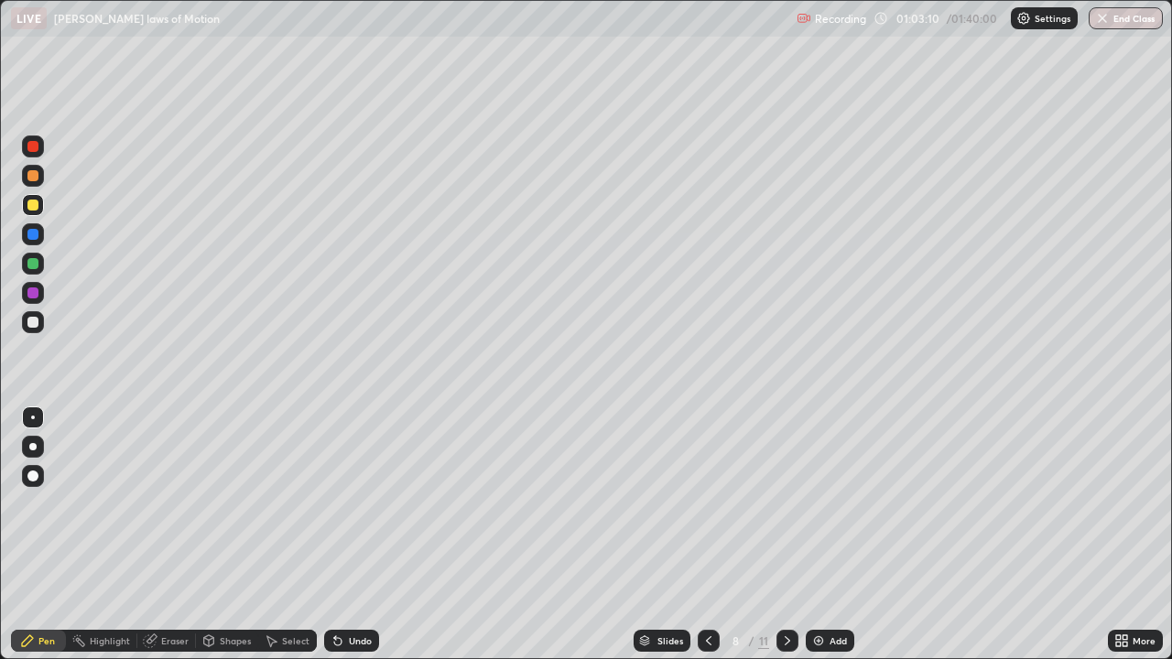
click at [231, 535] on div "Shapes" at bounding box center [227, 641] width 62 height 22
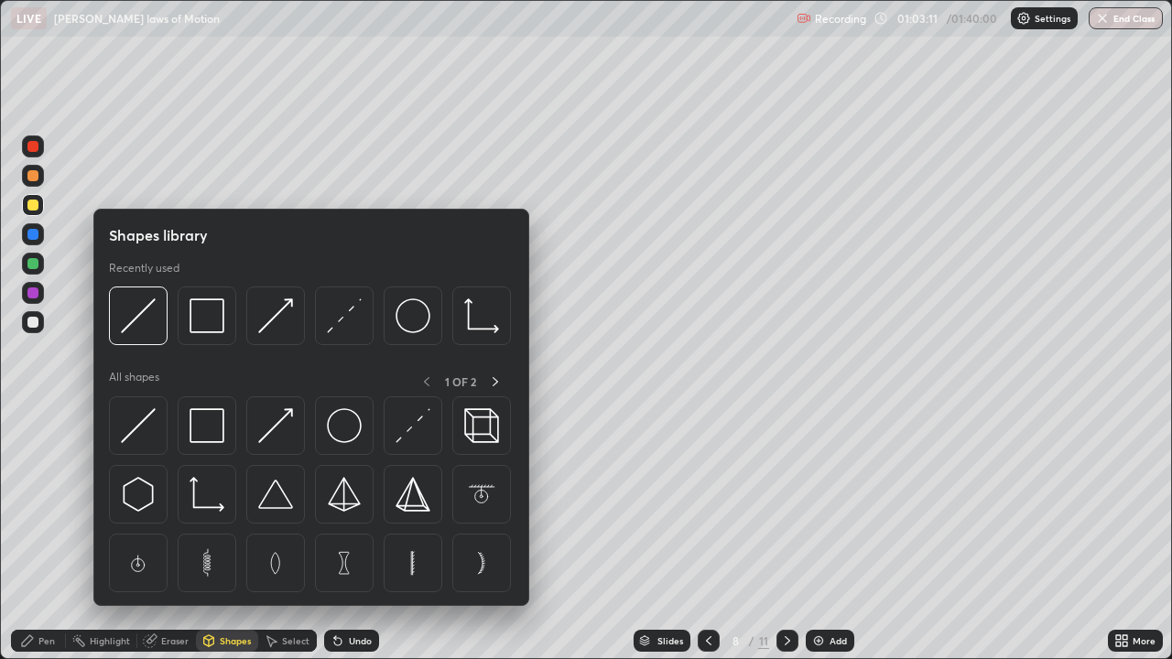
click at [45, 380] on div at bounding box center [32, 377] width 29 height 491
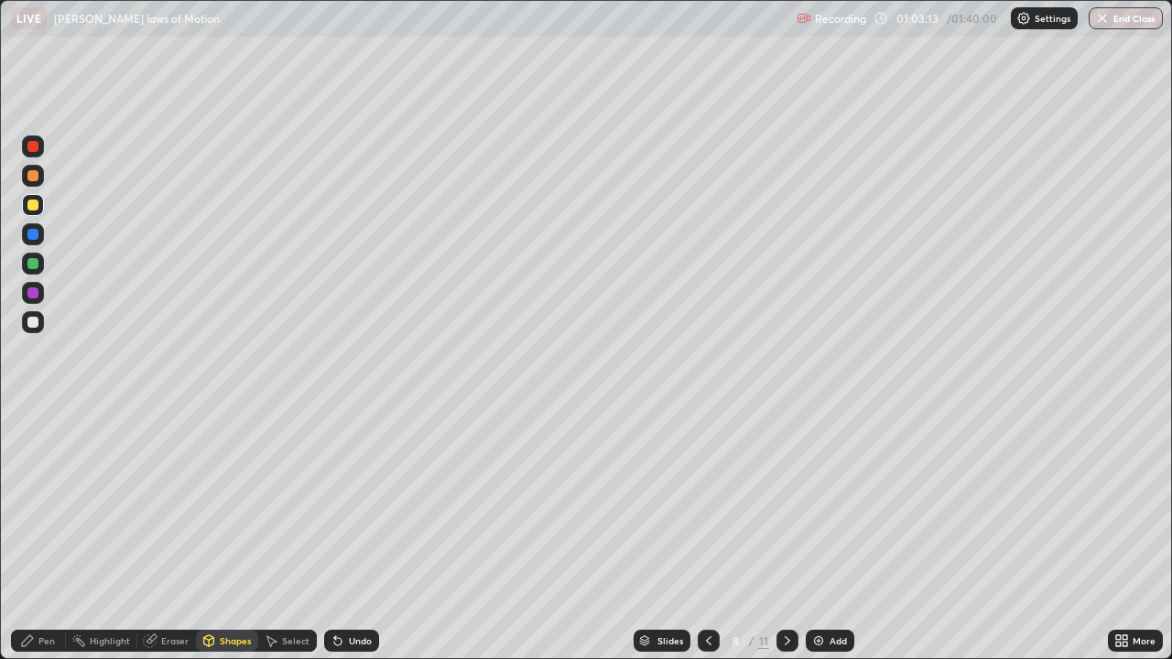
click at [166, 535] on div "Eraser" at bounding box center [174, 640] width 27 height 9
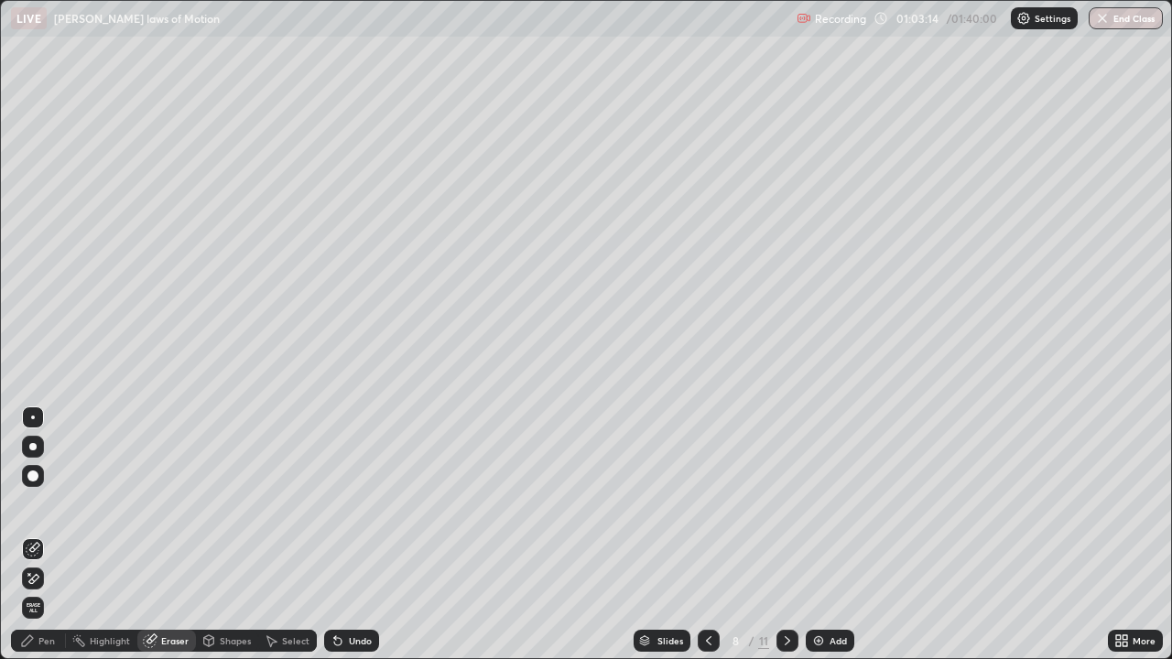
click at [33, 468] on div at bounding box center [33, 476] width 22 height 22
click at [42, 535] on div "Pen" at bounding box center [46, 640] width 16 height 9
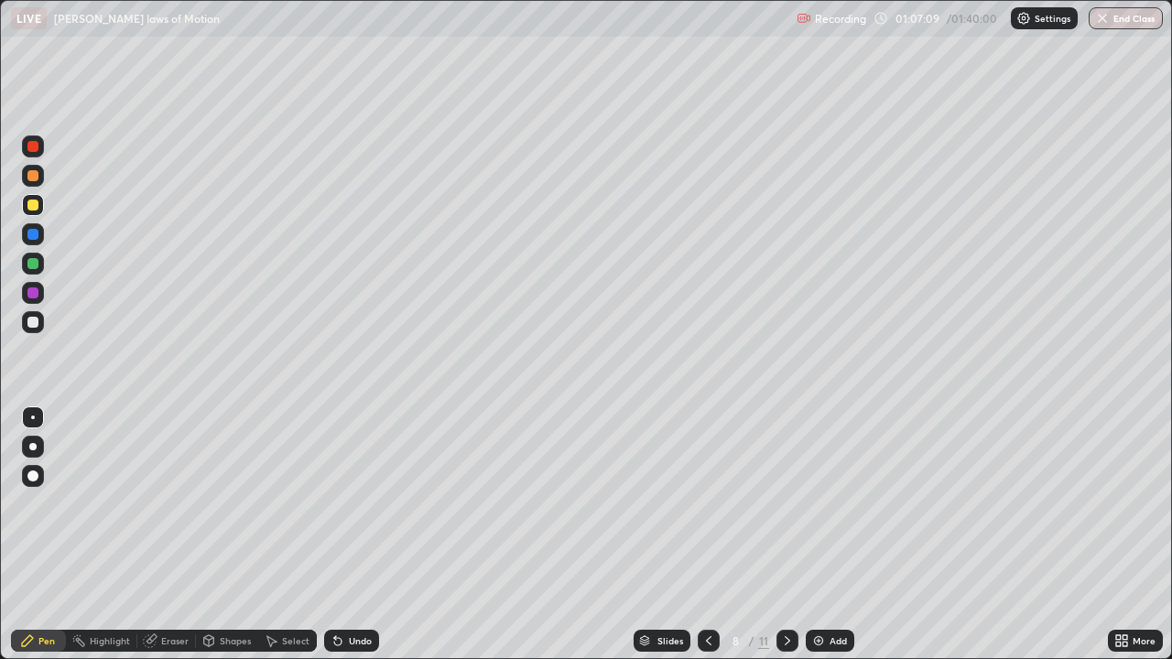
click at [841, 535] on div "Add" at bounding box center [837, 640] width 17 height 9
click at [27, 319] on div at bounding box center [33, 322] width 22 height 22
click at [36, 209] on div at bounding box center [32, 205] width 11 height 11
click at [815, 535] on img at bounding box center [818, 640] width 15 height 15
click at [226, 535] on div "Shapes" at bounding box center [235, 640] width 31 height 9
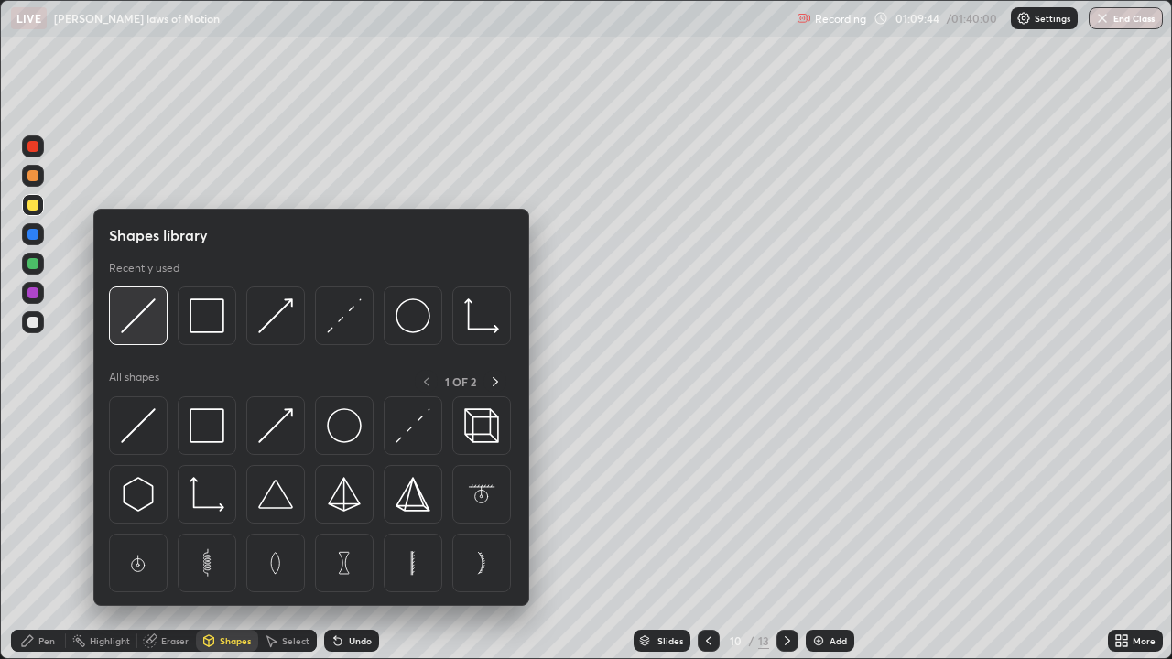
click at [136, 308] on img at bounding box center [138, 315] width 35 height 35
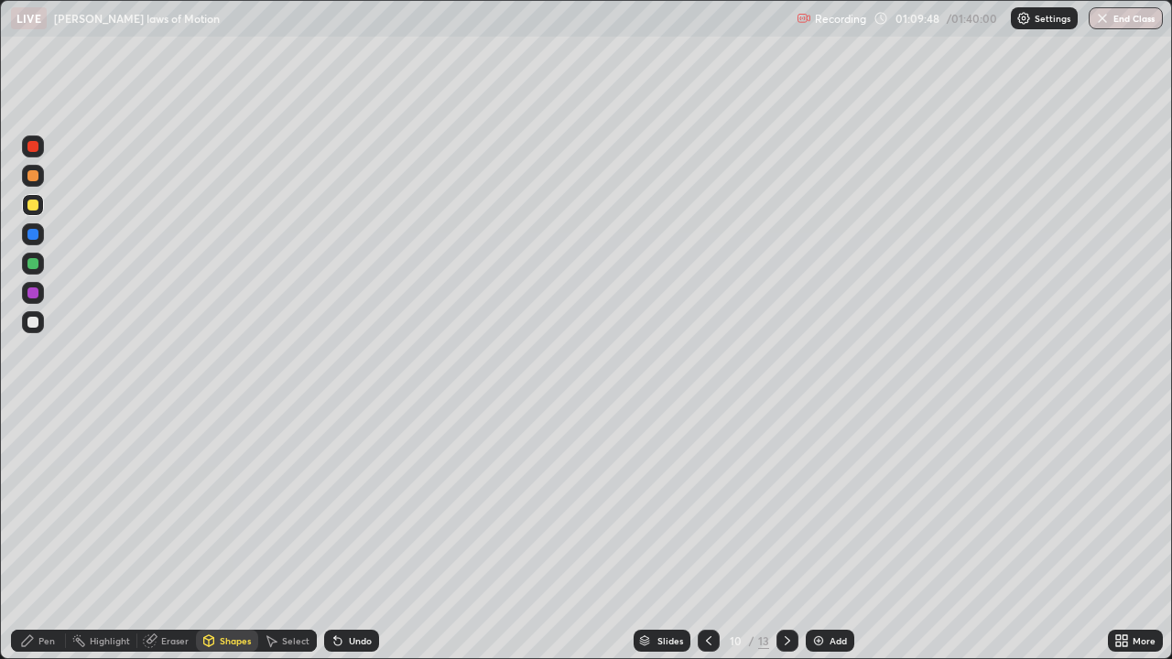
click at [42, 535] on div "Pen" at bounding box center [46, 640] width 16 height 9
click at [0, 384] on div "Setting up your live class" at bounding box center [586, 329] width 1172 height 659
click at [0, 390] on div "Setting up your live class" at bounding box center [586, 329] width 1172 height 659
click at [34, 323] on div at bounding box center [32, 322] width 11 height 11
click at [716, 535] on div at bounding box center [709, 641] width 22 height 22
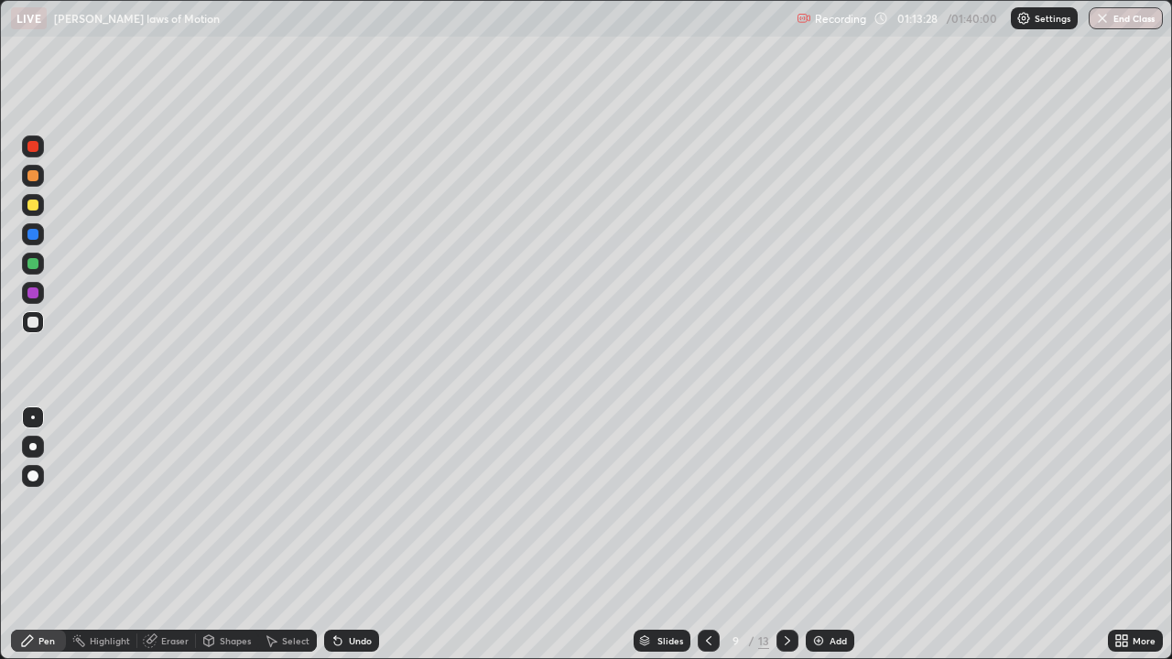
click at [782, 535] on icon at bounding box center [787, 640] width 15 height 15
click at [362, 535] on div "Undo" at bounding box center [360, 640] width 23 height 9
click at [704, 535] on icon at bounding box center [708, 640] width 15 height 15
click at [776, 535] on div at bounding box center [787, 641] width 22 height 22
click at [819, 535] on img at bounding box center [818, 640] width 15 height 15
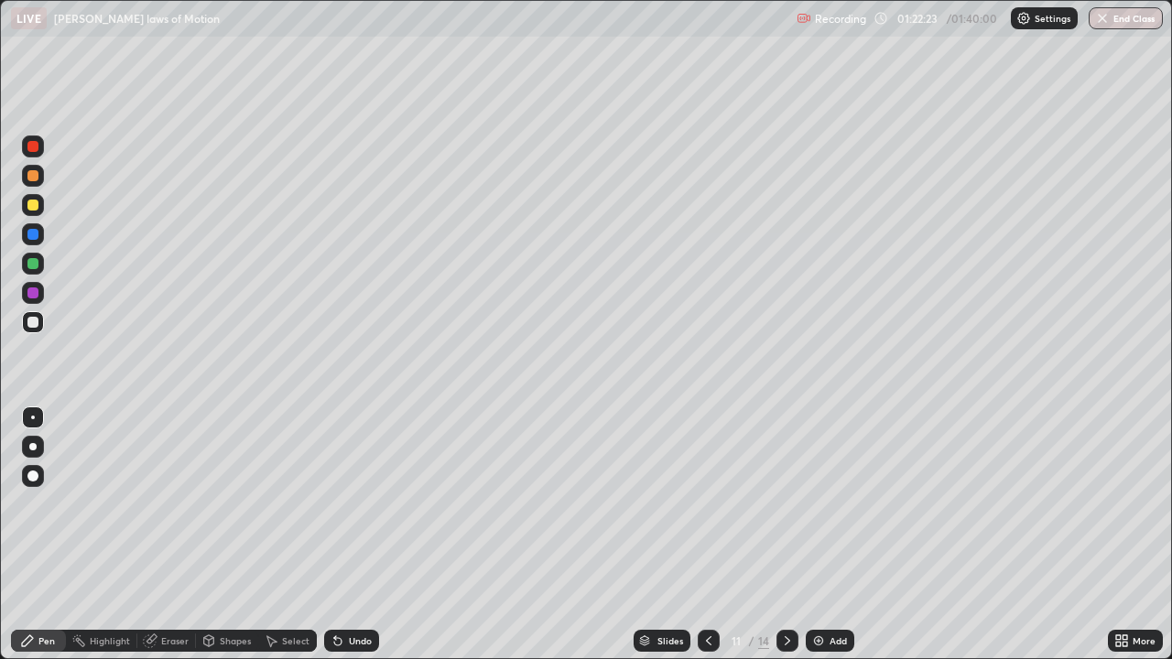
click at [169, 535] on div "Eraser" at bounding box center [174, 640] width 27 height 9
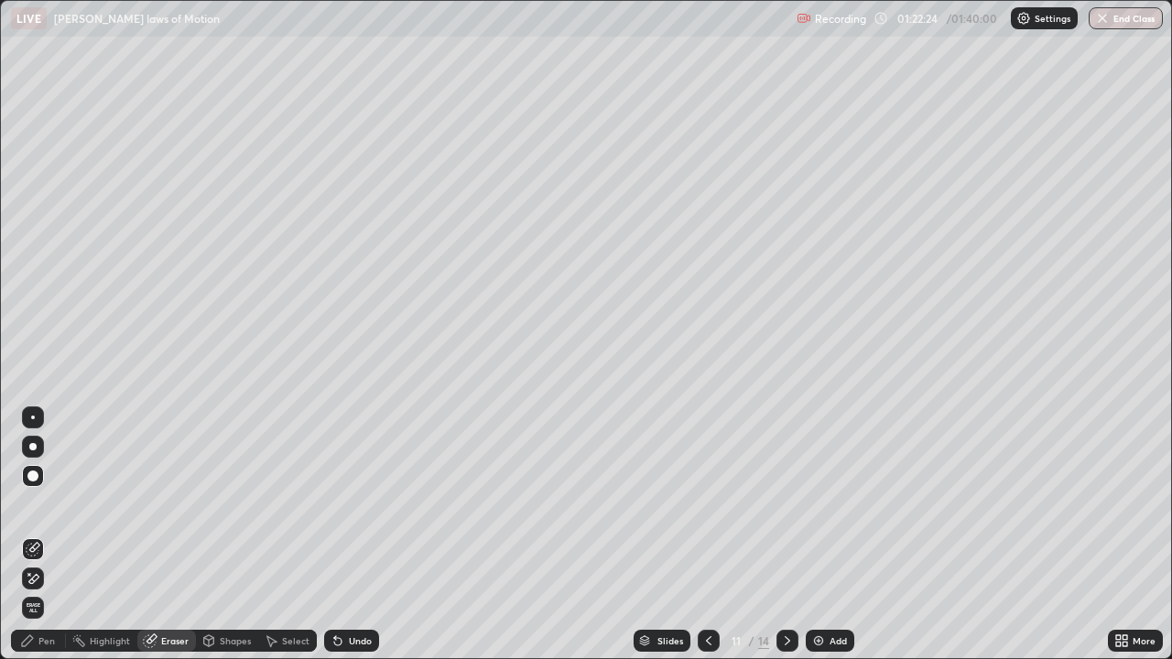
click at [27, 484] on div at bounding box center [33, 476] width 22 height 22
click at [45, 535] on div "Pen" at bounding box center [46, 640] width 16 height 9
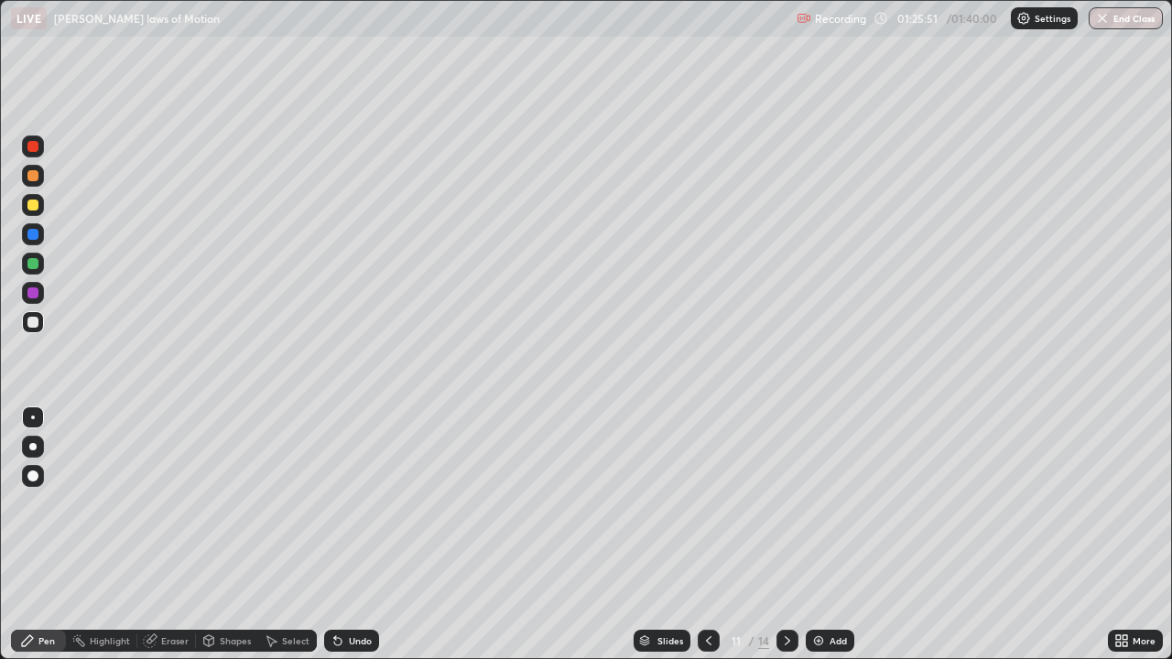
click at [37, 264] on div at bounding box center [32, 263] width 11 height 11
click at [827, 535] on div "Add" at bounding box center [830, 641] width 49 height 22
click at [174, 535] on div "Eraser" at bounding box center [174, 640] width 27 height 9
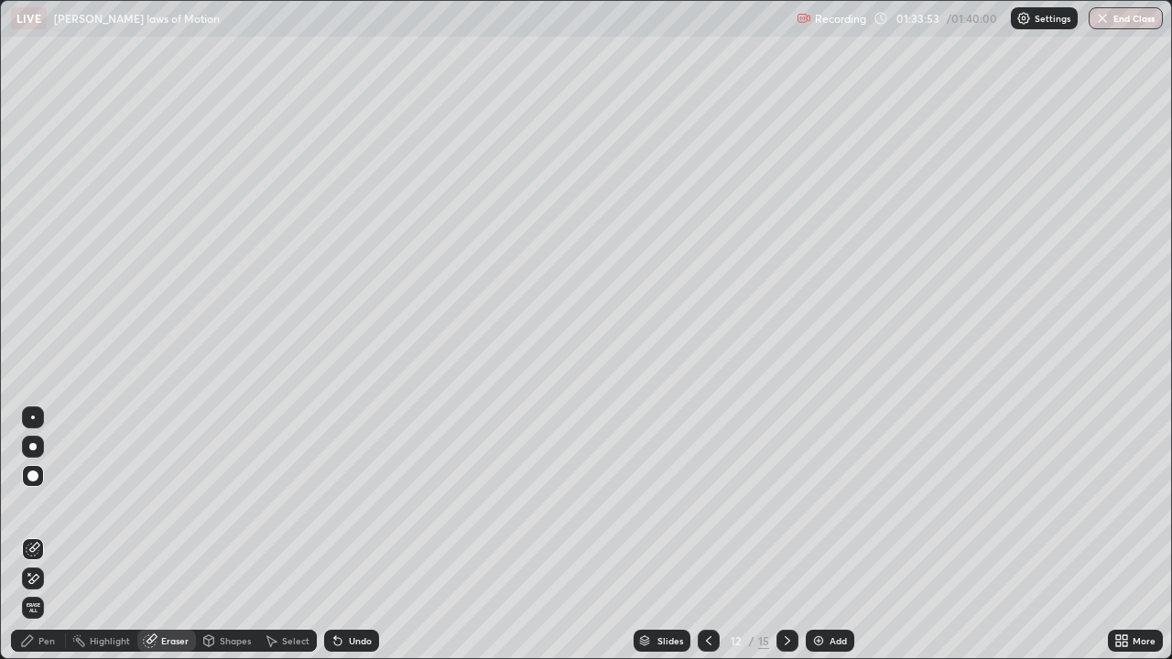
click at [51, 535] on div "Pen" at bounding box center [46, 640] width 16 height 9
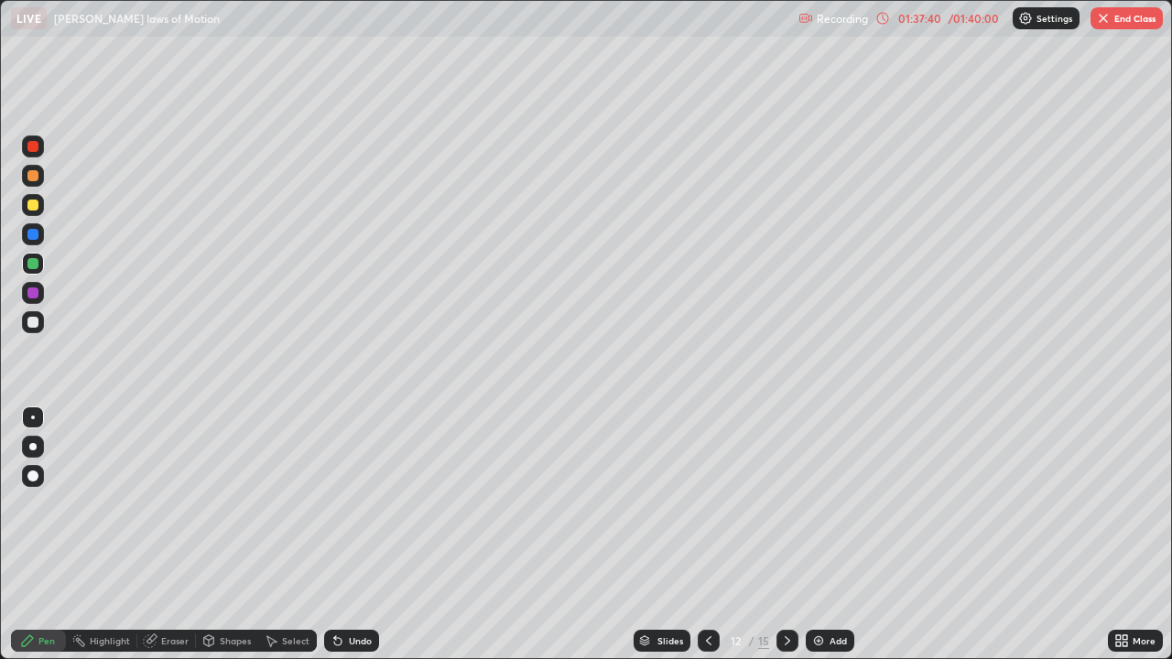
click at [1120, 27] on button "End Class" at bounding box center [1126, 18] width 72 height 22
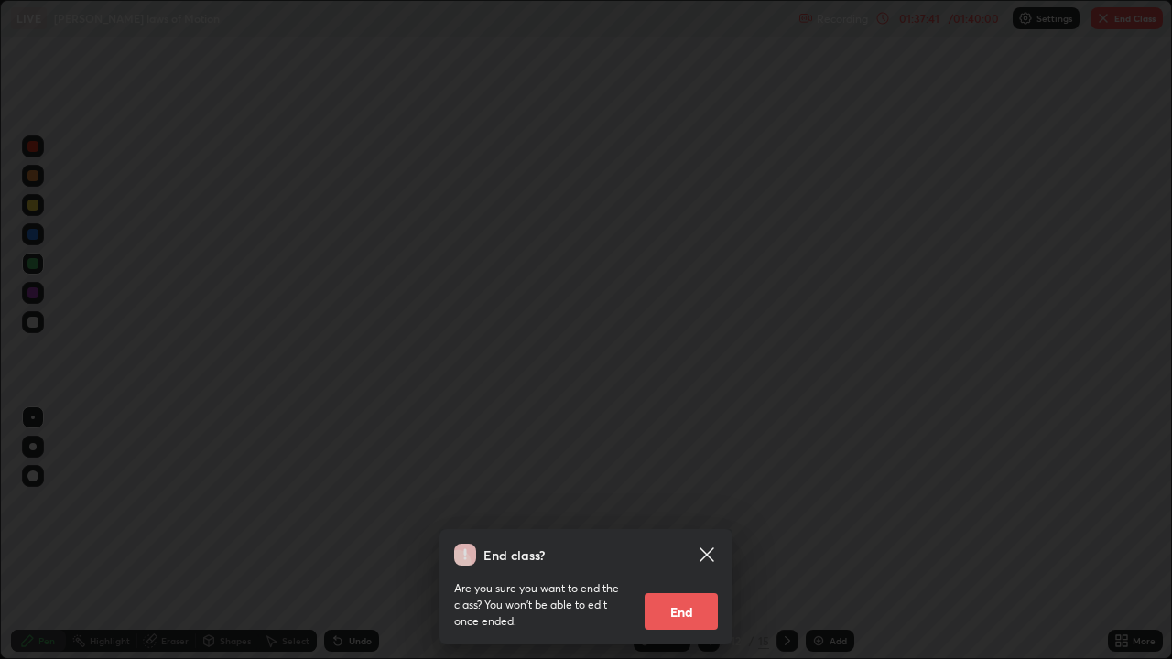
click at [683, 535] on button "End" at bounding box center [680, 611] width 73 height 37
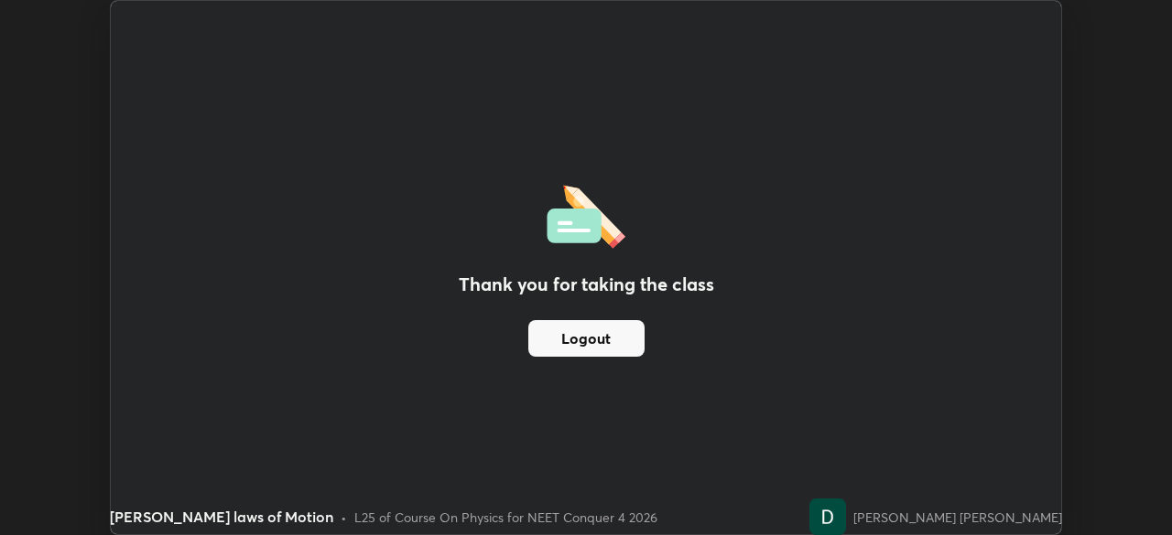
scroll to position [91001, 90365]
